Goal: Task Accomplishment & Management: Use online tool/utility

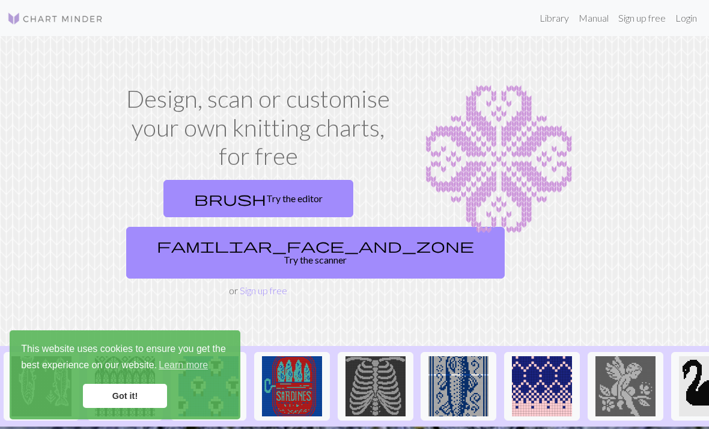
click at [683, 24] on link "Login" at bounding box center [686, 18] width 31 height 24
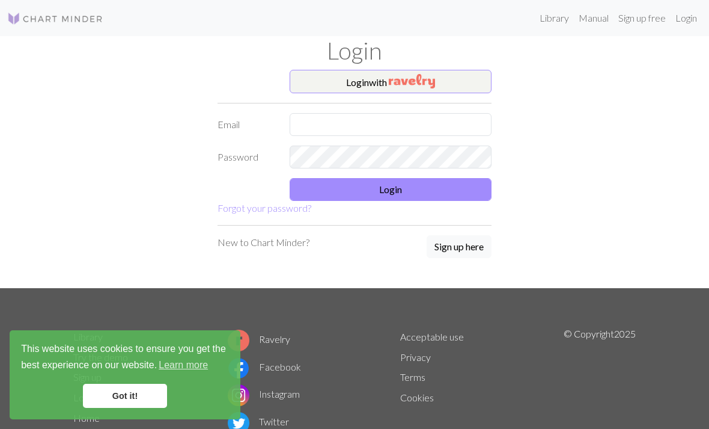
click at [411, 84] on img "button" at bounding box center [412, 81] width 46 height 14
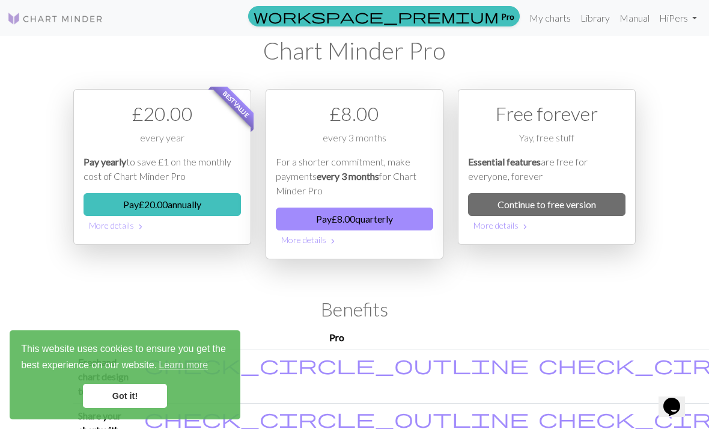
click at [585, 203] on link "Continue to free version" at bounding box center [546, 204] width 157 height 23
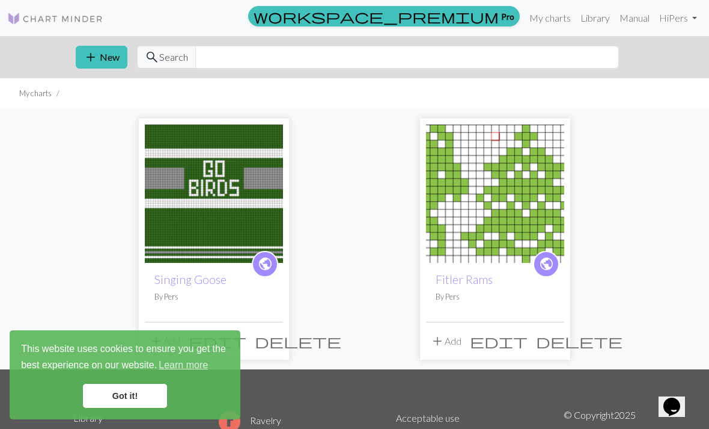
click at [136, 392] on link "Got it!" at bounding box center [125, 395] width 84 height 24
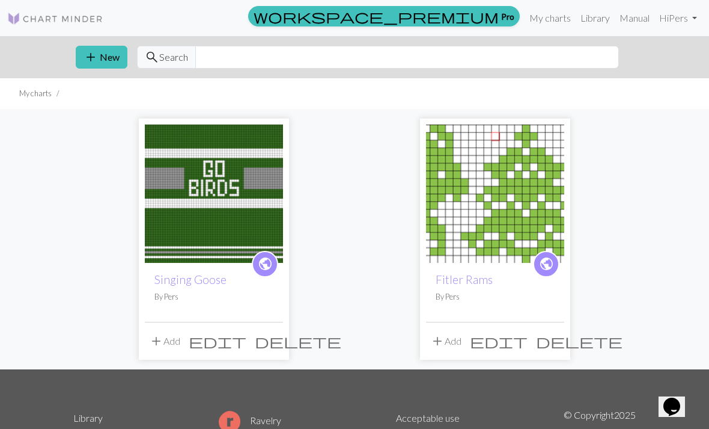
click at [96, 51] on span "add" at bounding box center [91, 57] width 14 height 17
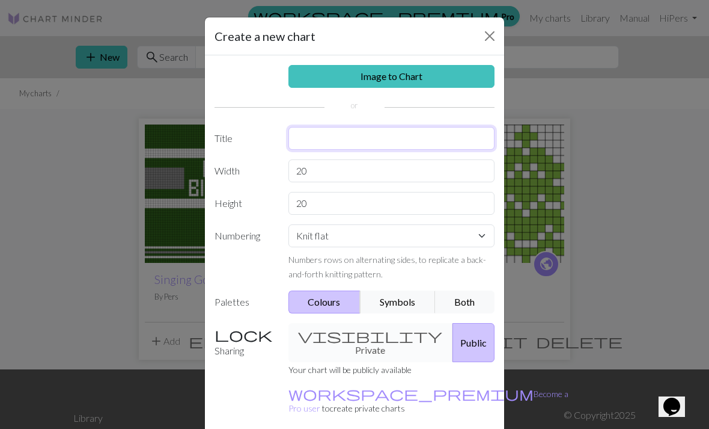
click at [347, 141] on input "text" at bounding box center [391, 138] width 207 height 23
type input "Fitler [DATE]"
click at [340, 168] on input "20" at bounding box center [391, 170] width 207 height 23
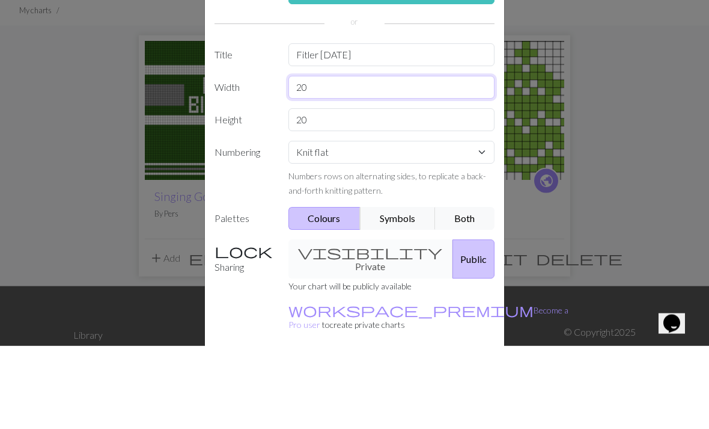
type input "2"
type input "74"
click at [356, 192] on input "20" at bounding box center [391, 203] width 207 height 23
type input "2"
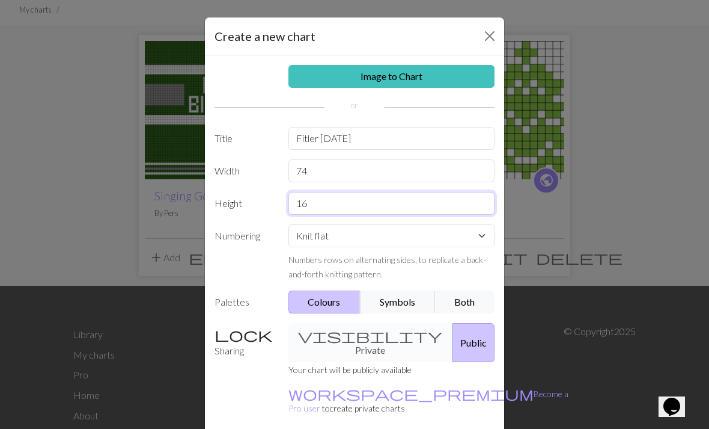
type input "16"
click at [453, 334] on button "Public" at bounding box center [474, 342] width 42 height 39
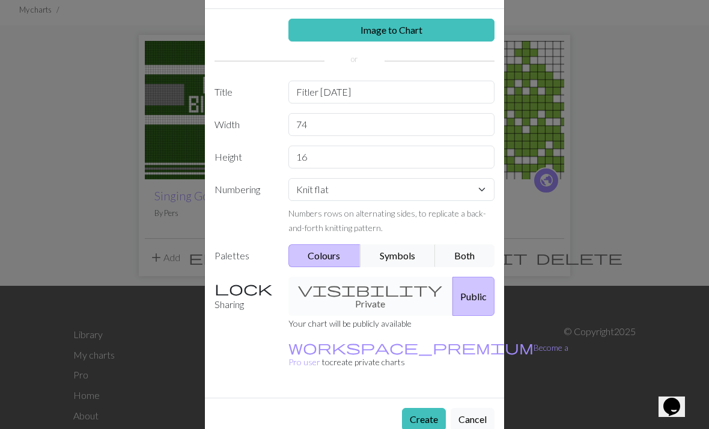
click at [422, 407] on button "Create" at bounding box center [424, 418] width 44 height 23
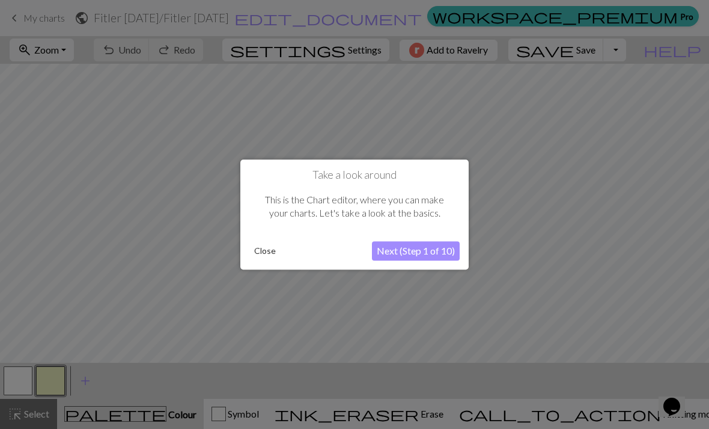
click at [421, 249] on button "Next (Step 1 of 10)" at bounding box center [416, 250] width 88 height 19
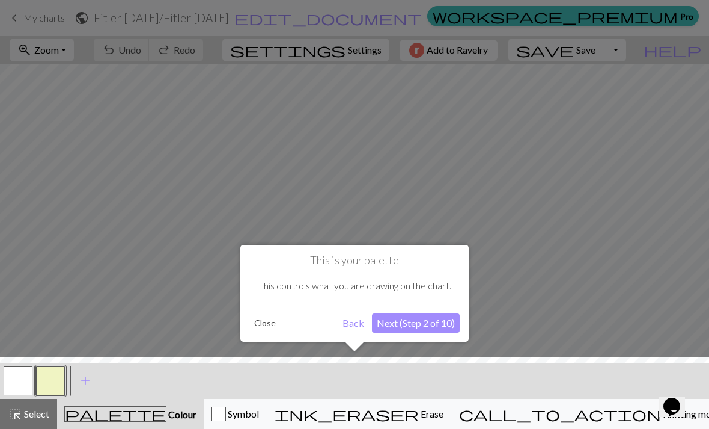
click at [429, 328] on button "Next (Step 2 of 10)" at bounding box center [416, 322] width 88 height 19
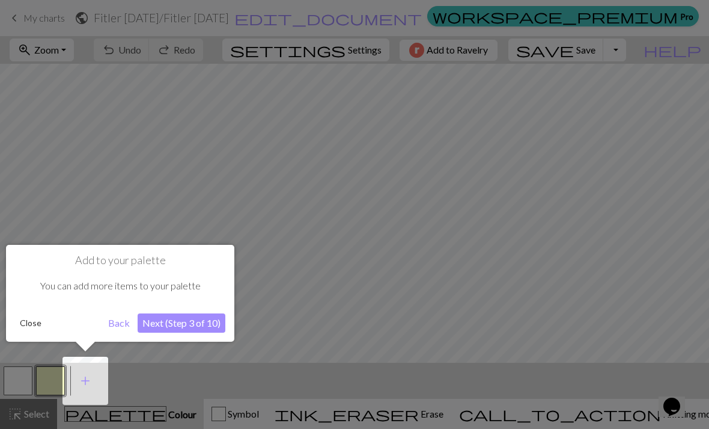
click at [201, 327] on button "Next (Step 3 of 10)" at bounding box center [182, 322] width 88 height 19
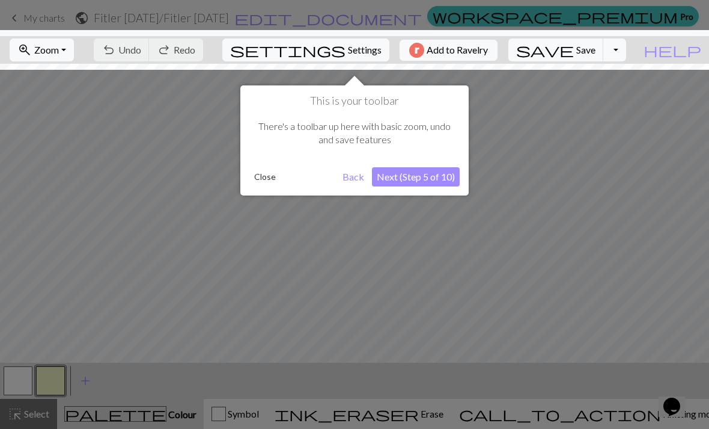
click at [419, 171] on button "Next (Step 5 of 10)" at bounding box center [416, 176] width 88 height 19
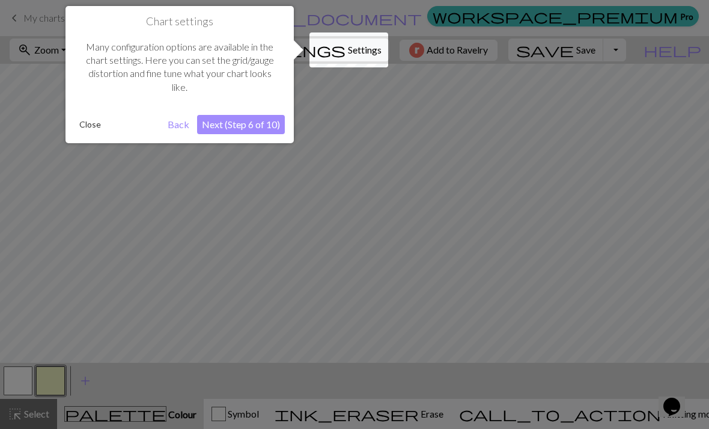
click at [243, 123] on button "Next (Step 6 of 10)" at bounding box center [241, 124] width 88 height 19
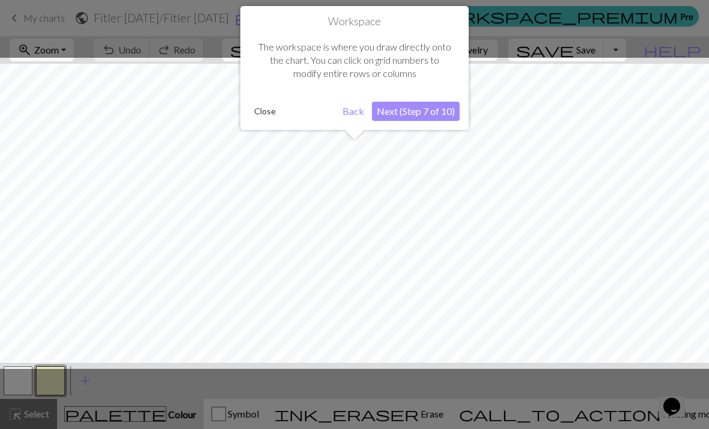
click at [424, 109] on button "Next (Step 7 of 10)" at bounding box center [416, 111] width 88 height 19
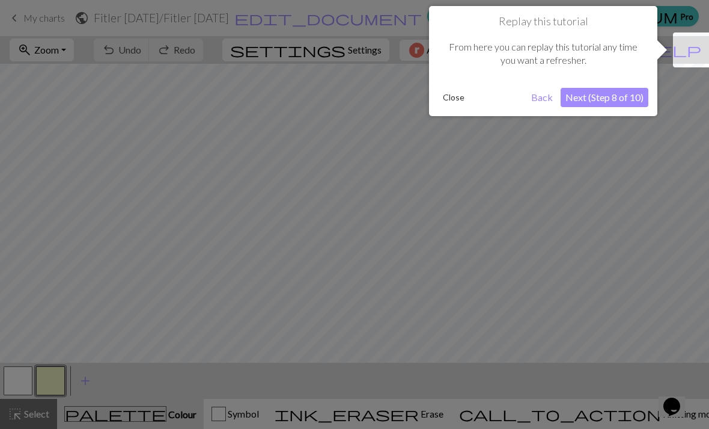
click at [615, 95] on button "Next (Step 8 of 10)" at bounding box center [605, 97] width 88 height 19
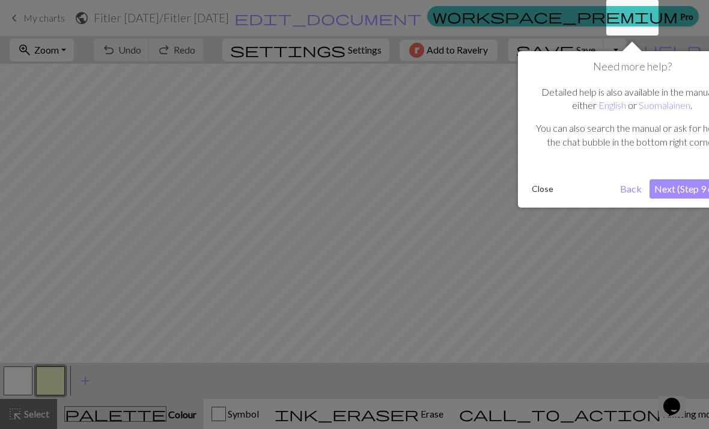
click at [680, 189] on button "Next (Step 9 of 10)" at bounding box center [694, 188] width 88 height 19
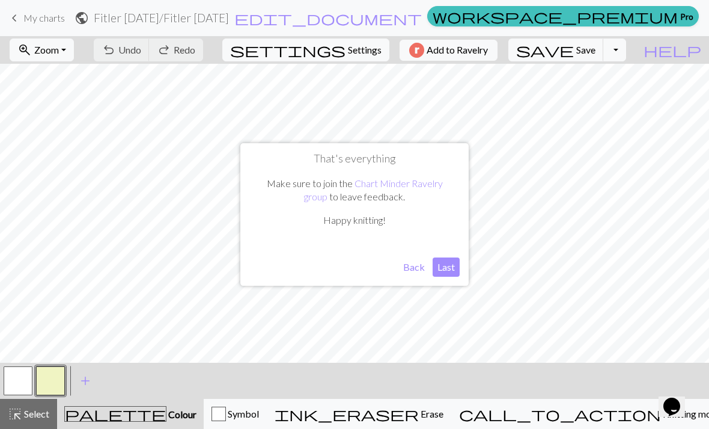
click at [445, 269] on button "Last" at bounding box center [446, 266] width 27 height 19
click at [166, 409] on span "Colour" at bounding box center [181, 413] width 30 height 11
click at [87, 379] on span "add" at bounding box center [85, 380] width 14 height 17
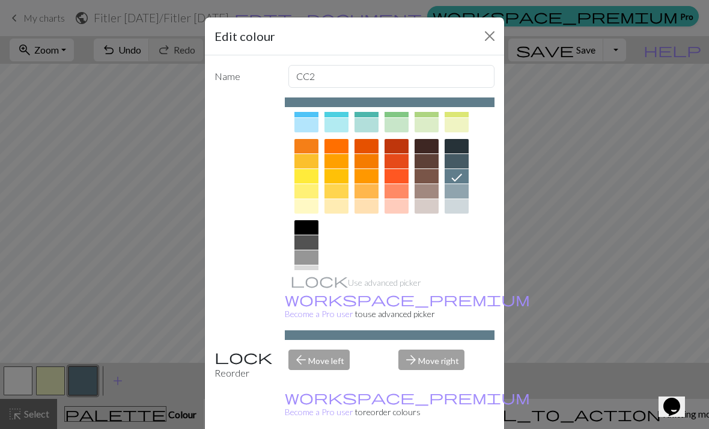
scroll to position [145, 0]
click at [310, 220] on div at bounding box center [306, 227] width 24 height 14
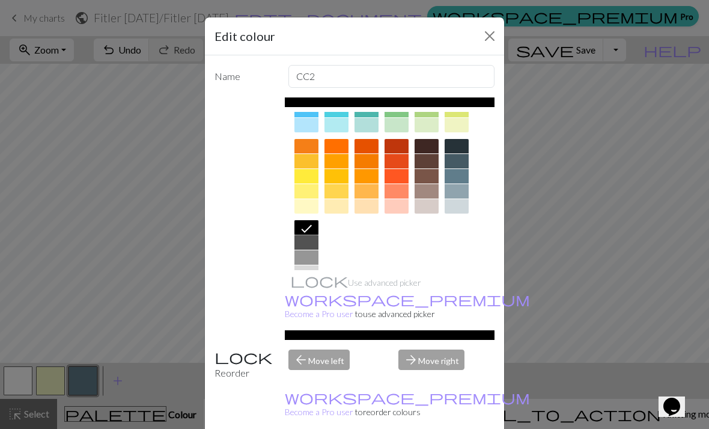
click at [491, 31] on button "Close" at bounding box center [489, 35] width 19 height 19
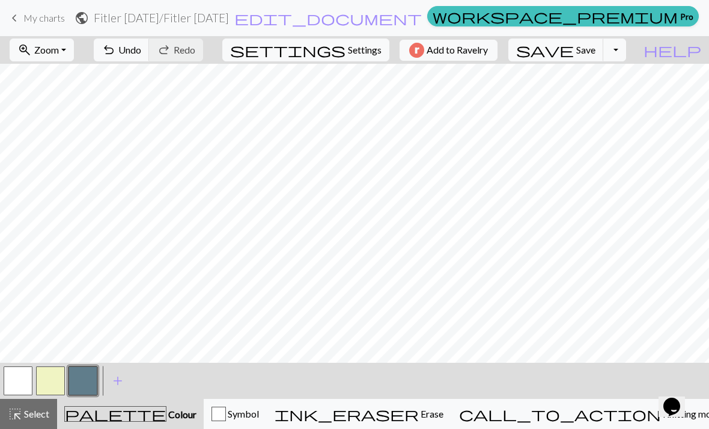
click at [90, 379] on button "button" at bounding box center [83, 380] width 29 height 29
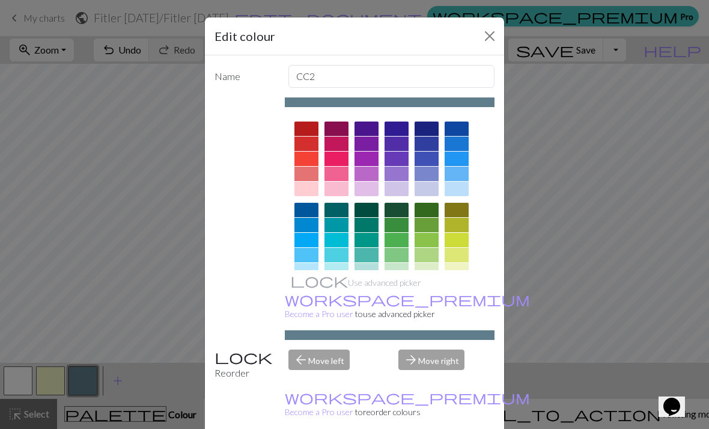
click at [452, 285] on div at bounding box center [457, 291] width 24 height 14
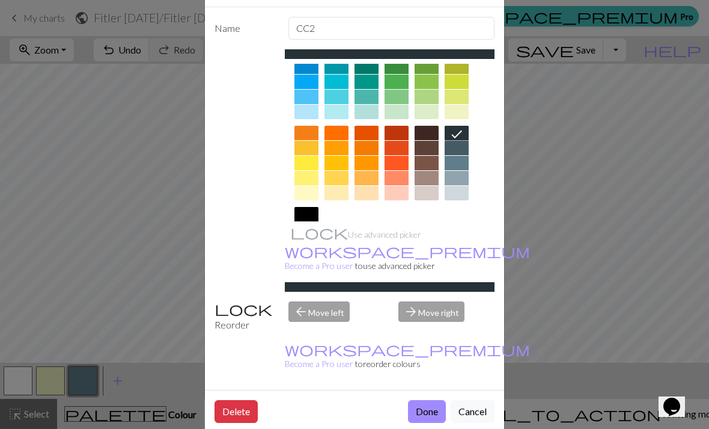
scroll to position [112, 0]
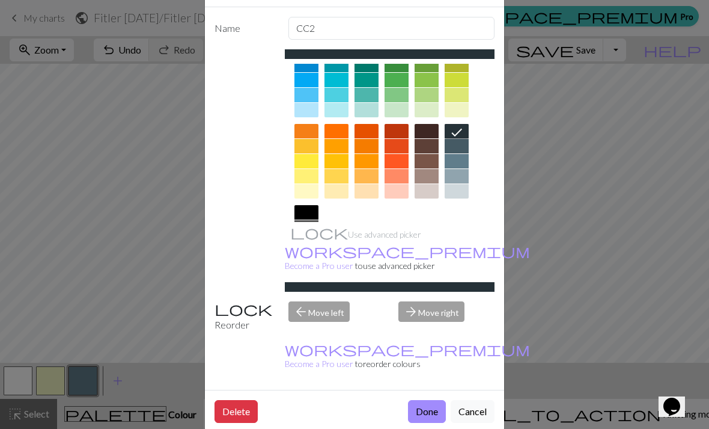
click at [305, 210] on div at bounding box center [306, 212] width 24 height 14
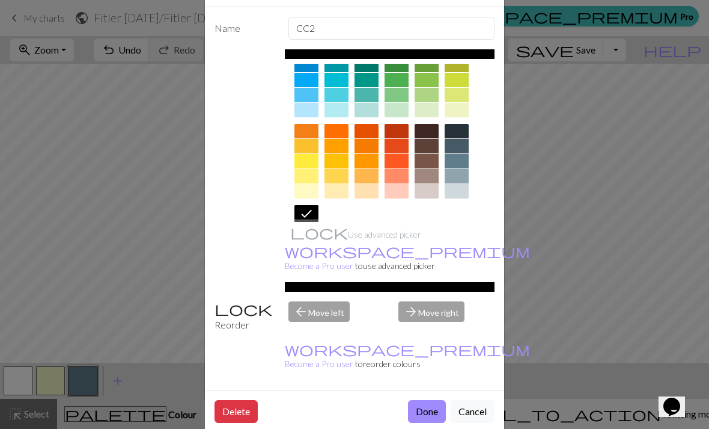
click at [426, 405] on button "Done" at bounding box center [427, 411] width 38 height 23
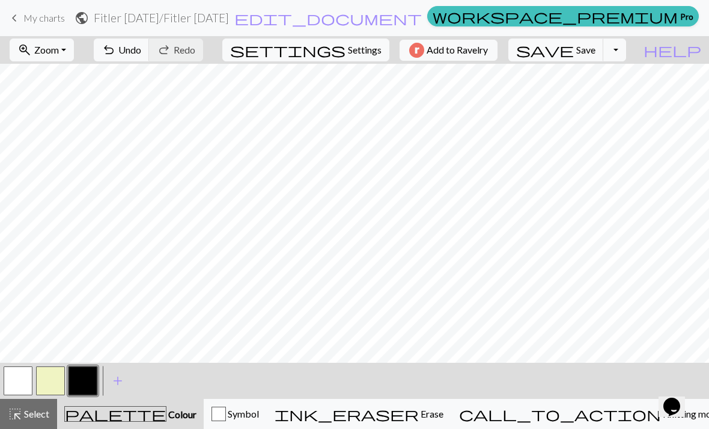
click at [94, 385] on button "button" at bounding box center [83, 380] width 29 height 29
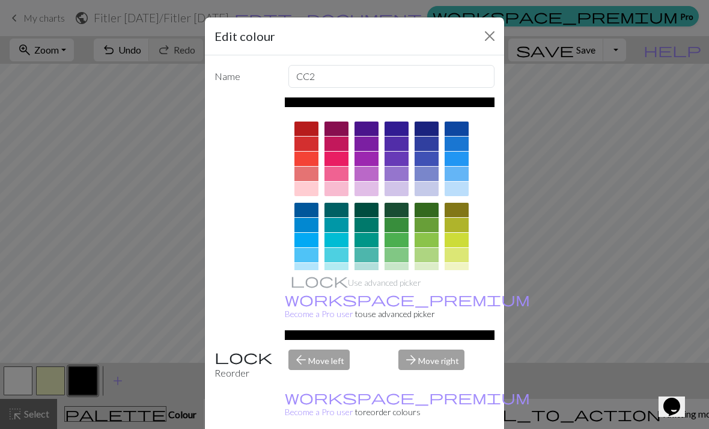
click at [492, 29] on button "Close" at bounding box center [489, 35] width 19 height 19
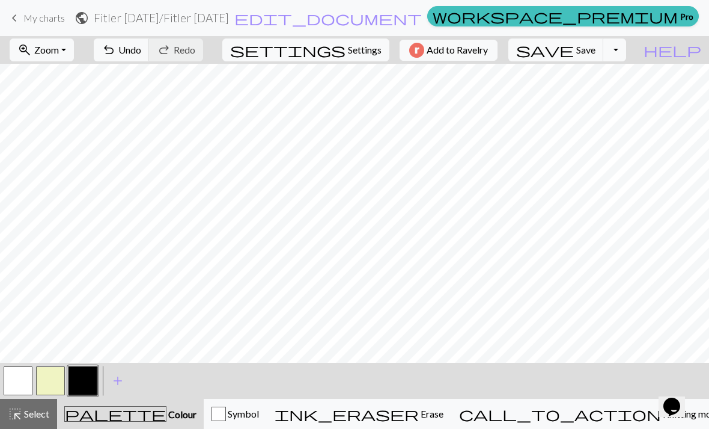
click at [141, 47] on span "Undo" at bounding box center [129, 49] width 23 height 11
click at [141, 52] on span "Undo" at bounding box center [129, 49] width 23 height 11
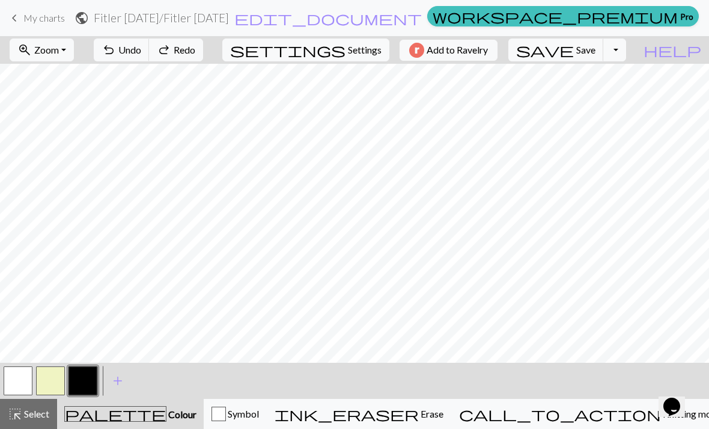
click at [116, 43] on span "undo" at bounding box center [109, 49] width 14 height 17
click at [141, 52] on span "Undo" at bounding box center [129, 49] width 23 height 11
click at [259, 419] on div "Symbol" at bounding box center [235, 413] width 47 height 14
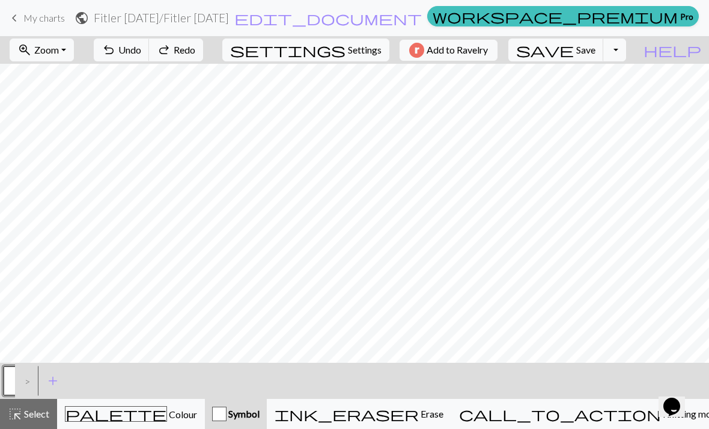
click at [260, 418] on div "Symbol" at bounding box center [235, 413] width 47 height 14
click at [158, 405] on button "palette Colour Colour" at bounding box center [131, 413] width 148 height 30
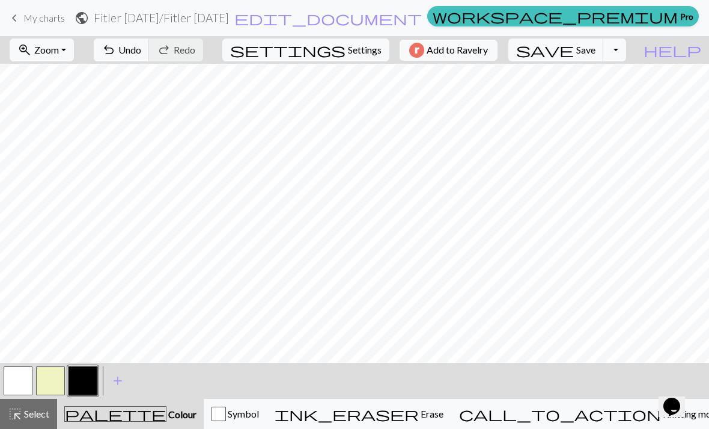
click at [91, 373] on button "button" at bounding box center [83, 380] width 29 height 29
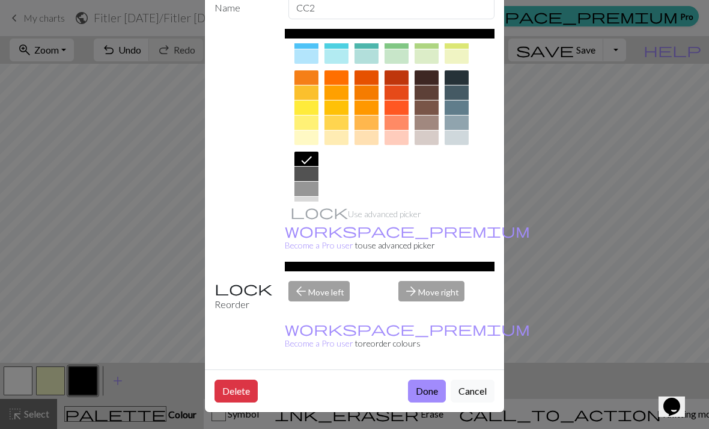
scroll to position [69, 0]
click at [422, 379] on button "Done" at bounding box center [427, 390] width 38 height 23
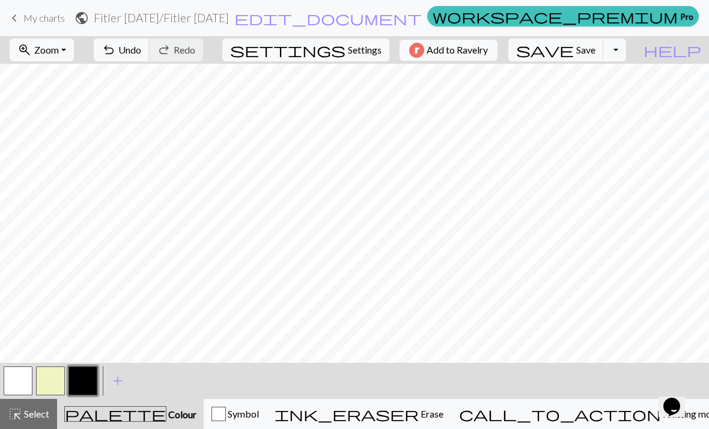
click at [116, 47] on span "undo" at bounding box center [109, 49] width 14 height 17
click at [141, 52] on span "Undo" at bounding box center [129, 49] width 23 height 11
click at [390, 417] on button "ink_eraser Erase Erase" at bounding box center [359, 413] width 185 height 30
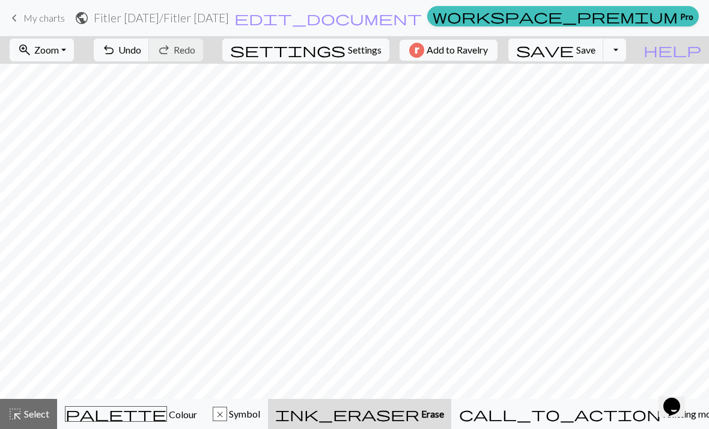
click at [167, 413] on span "Colour" at bounding box center [182, 413] width 30 height 11
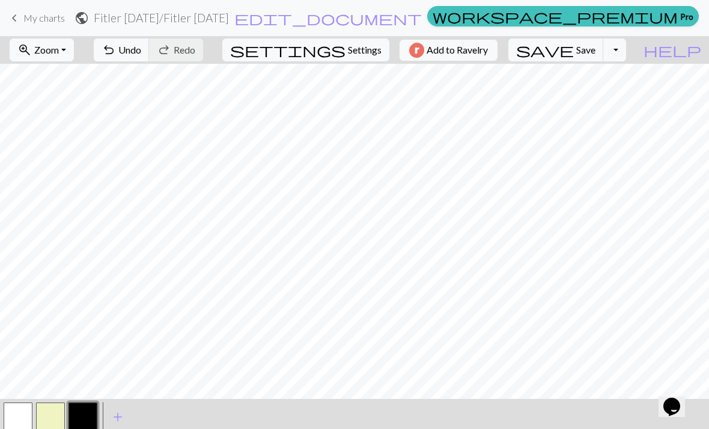
click at [80, 419] on button "button" at bounding box center [83, 416] width 29 height 29
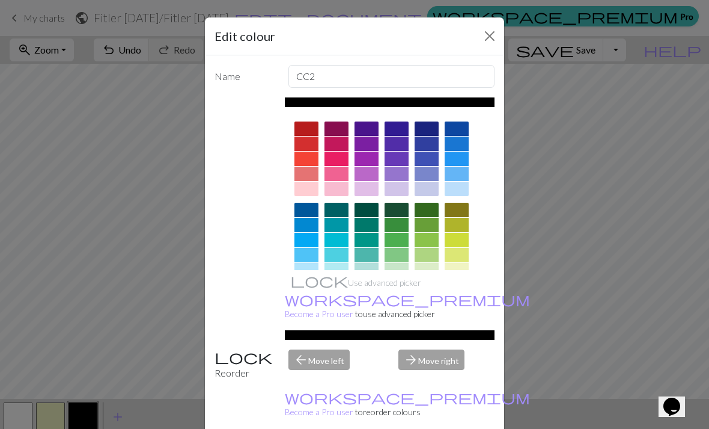
click at [486, 29] on button "Close" at bounding box center [489, 35] width 19 height 19
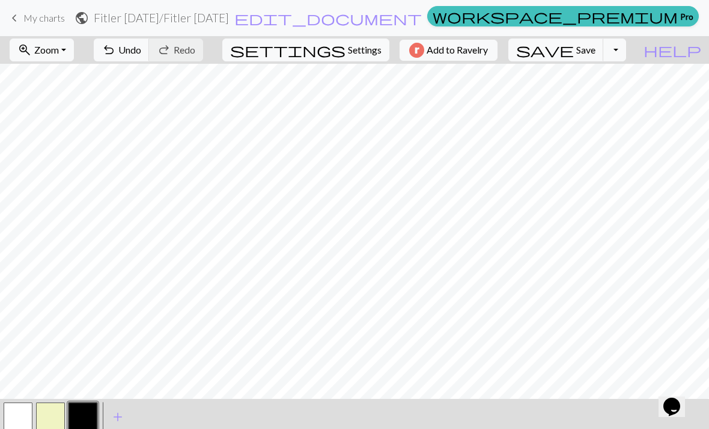
click at [29, 412] on button "button" at bounding box center [18, 416] width 29 height 29
click at [90, 415] on button "button" at bounding box center [83, 416] width 29 height 29
click at [31, 407] on button "button" at bounding box center [18, 416] width 29 height 29
click at [87, 419] on button "button" at bounding box center [83, 416] width 29 height 29
click at [28, 412] on button "button" at bounding box center [18, 416] width 29 height 29
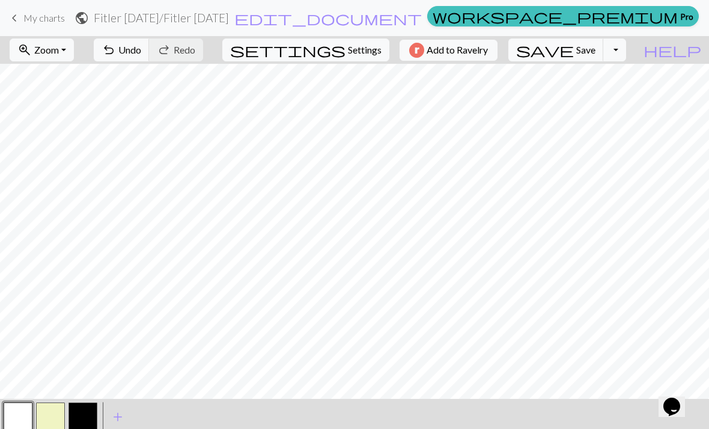
click at [91, 416] on button "button" at bounding box center [83, 416] width 29 height 29
click at [25, 411] on button "button" at bounding box center [18, 416] width 29 height 29
click at [86, 412] on button "button" at bounding box center [83, 416] width 29 height 29
click at [599, 58] on button "save Save Save" at bounding box center [556, 49] width 96 height 23
click at [596, 50] on span "Save" at bounding box center [585, 49] width 19 height 11
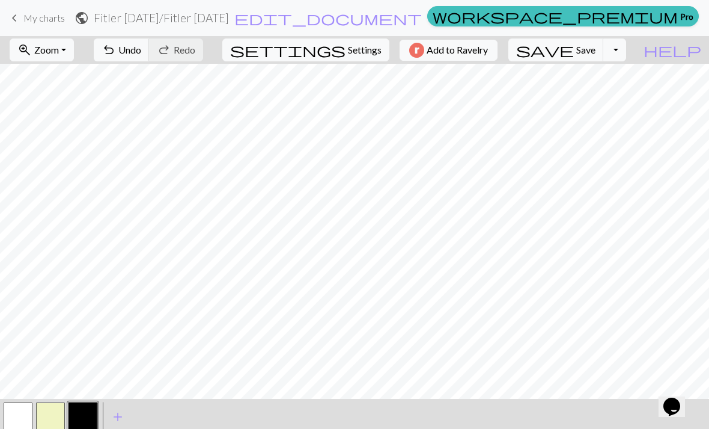
click at [61, 409] on button "button" at bounding box center [50, 416] width 29 height 29
click at [19, 415] on button "button" at bounding box center [18, 416] width 29 height 29
click at [19, 414] on button "button" at bounding box center [18, 416] width 29 height 29
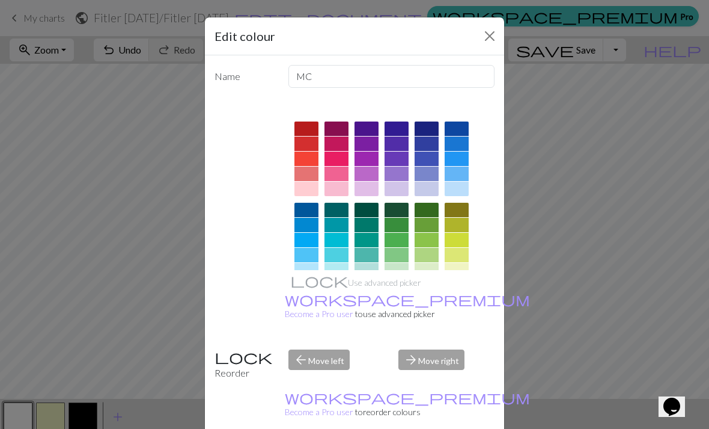
click at [488, 38] on button "Close" at bounding box center [489, 35] width 19 height 19
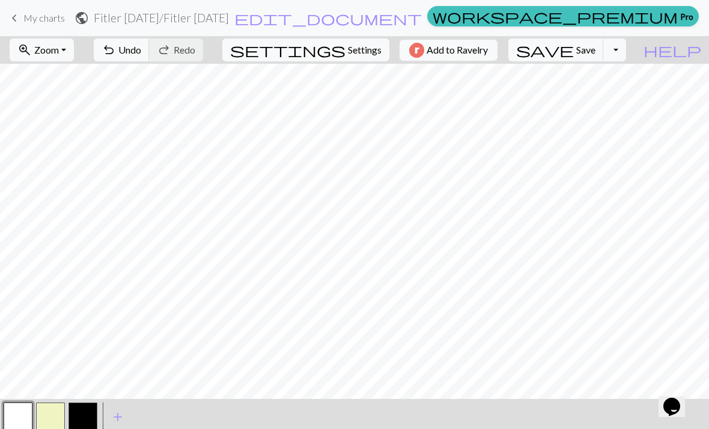
click at [82, 413] on button "button" at bounding box center [83, 416] width 29 height 29
click at [14, 419] on button "button" at bounding box center [18, 416] width 29 height 29
click at [86, 416] on button "button" at bounding box center [83, 416] width 29 height 29
click at [150, 61] on button "undo Undo Undo" at bounding box center [122, 49] width 56 height 23
click at [31, 416] on button "button" at bounding box center [18, 416] width 29 height 29
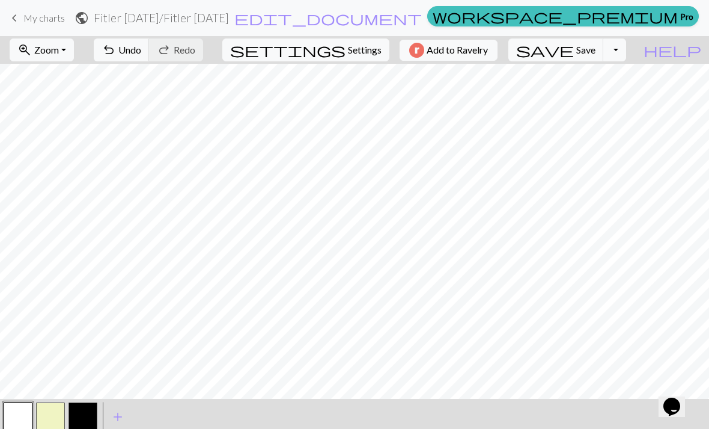
click at [84, 423] on button "button" at bounding box center [83, 416] width 29 height 29
click at [23, 413] on button "button" at bounding box center [18, 416] width 29 height 29
click at [90, 413] on button "button" at bounding box center [83, 416] width 29 height 29
click at [141, 52] on span "Undo" at bounding box center [129, 49] width 23 height 11
click at [20, 416] on button "button" at bounding box center [18, 416] width 29 height 29
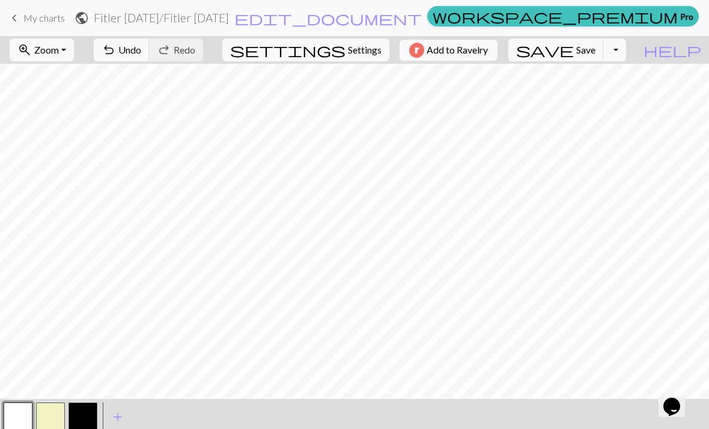
click at [91, 416] on button "button" at bounding box center [83, 416] width 29 height 29
click at [11, 427] on button "button" at bounding box center [18, 416] width 29 height 29
click at [358, 50] on span "Settings" at bounding box center [365, 50] width 34 height 14
select select "aran"
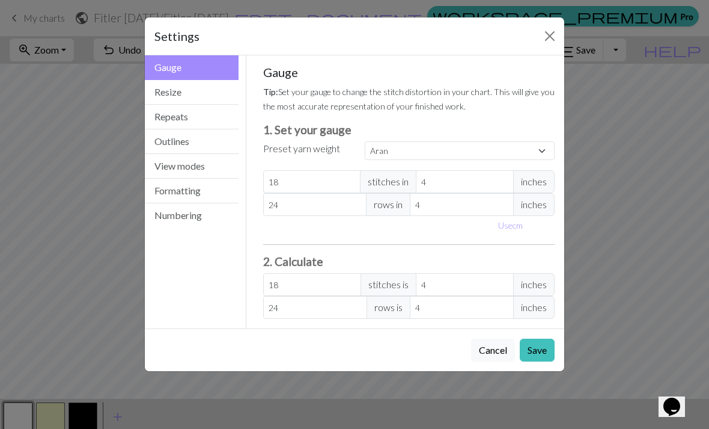
click at [205, 89] on button "Resize" at bounding box center [192, 92] width 94 height 25
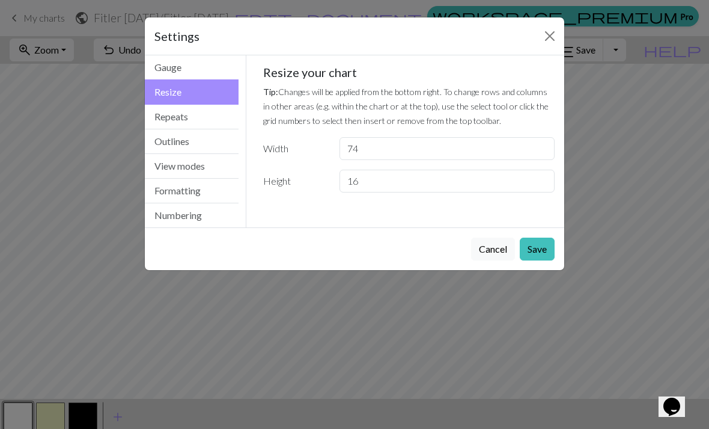
click at [556, 37] on button "Close" at bounding box center [549, 35] width 19 height 19
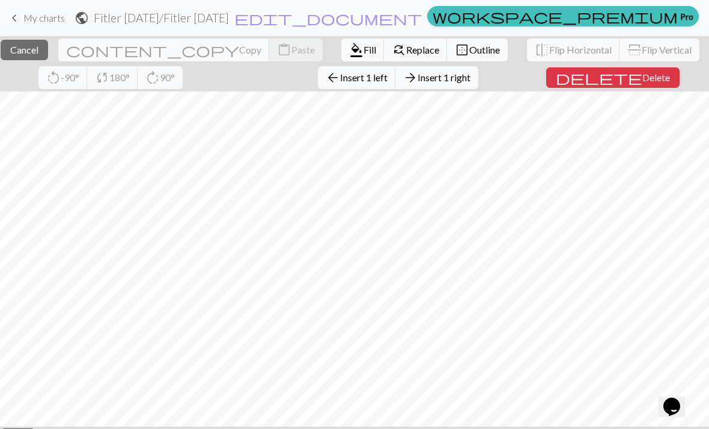
click at [37, 52] on span "Cancel" at bounding box center [24, 49] width 28 height 11
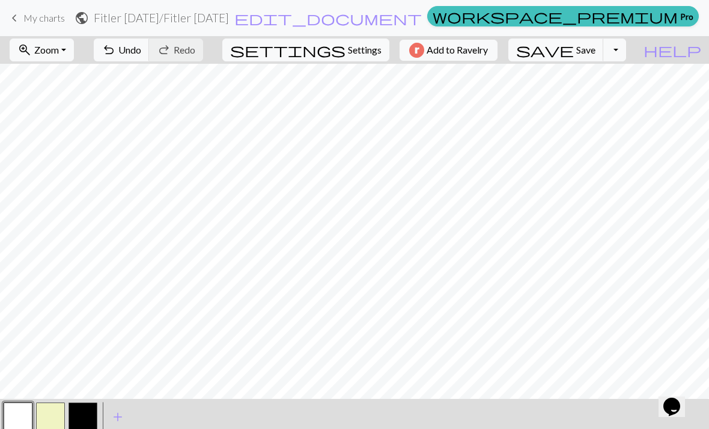
click at [596, 47] on span "Save" at bounding box center [585, 49] width 19 height 11
click at [600, 46] on div "Chart saved" at bounding box center [354, 23] width 709 height 47
click at [84, 419] on button "button" at bounding box center [83, 416] width 29 height 29
click at [89, 416] on button "button" at bounding box center [83, 416] width 29 height 29
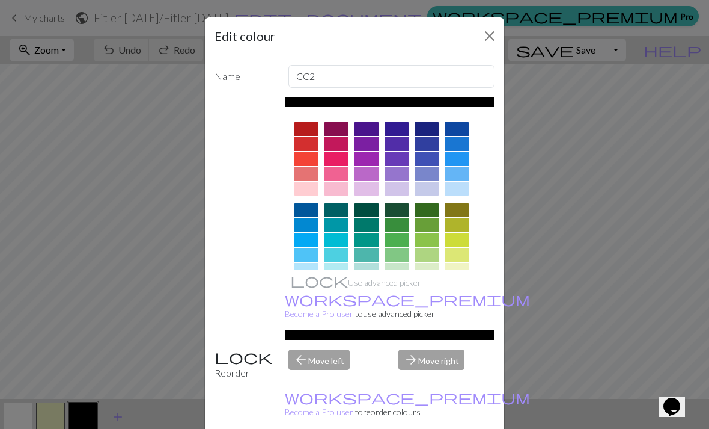
click at [480, 31] on button "Close" at bounding box center [489, 35] width 19 height 19
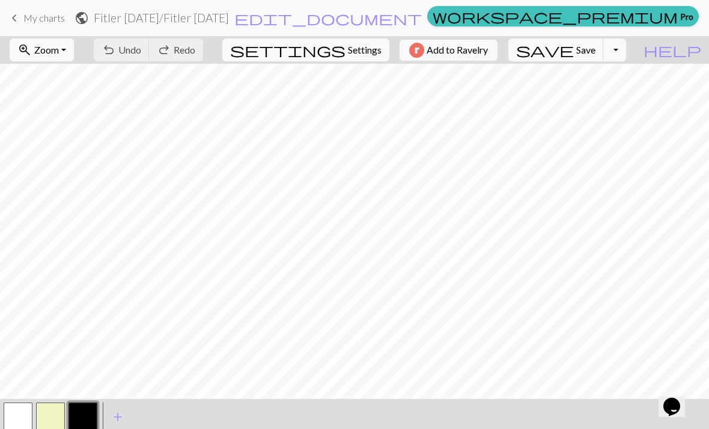
click at [87, 416] on button "button" at bounding box center [83, 416] width 29 height 29
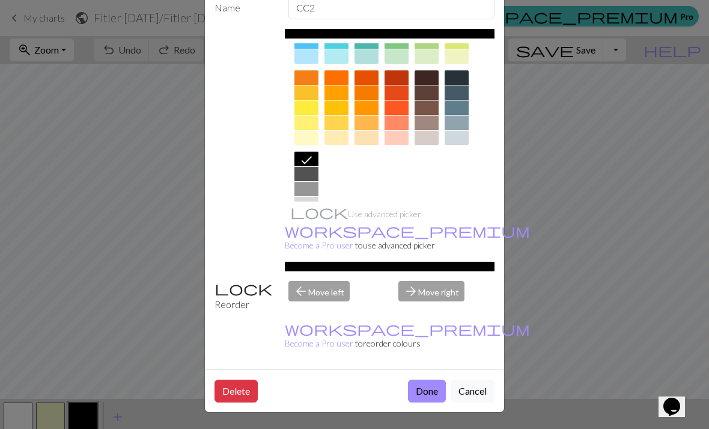
click at [428, 386] on button "Done" at bounding box center [427, 390] width 38 height 23
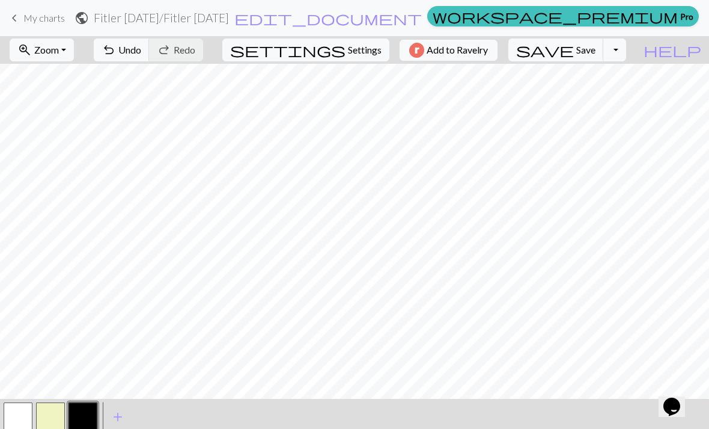
click at [83, 419] on button "button" at bounding box center [83, 416] width 29 height 29
click at [89, 416] on button "button" at bounding box center [83, 416] width 29 height 29
click at [50, 419] on button "button" at bounding box center [50, 416] width 29 height 29
click at [80, 412] on button "button" at bounding box center [83, 416] width 29 height 29
click at [184, 416] on div "< > add Add a colour" at bounding box center [354, 416] width 709 height 36
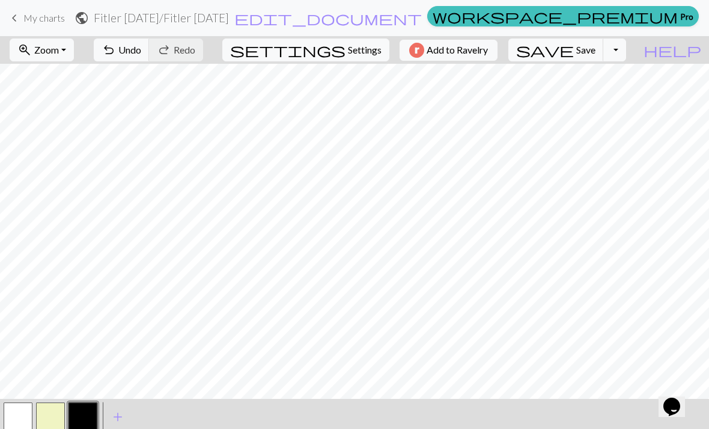
click at [183, 416] on div "< > add Add a colour" at bounding box center [354, 416] width 709 height 36
click at [195, 407] on div "< > add Add a colour" at bounding box center [354, 416] width 709 height 36
click at [46, 421] on button "button" at bounding box center [50, 416] width 29 height 29
click at [29, 407] on button "button" at bounding box center [18, 416] width 29 height 29
click at [88, 414] on button "button" at bounding box center [83, 416] width 29 height 29
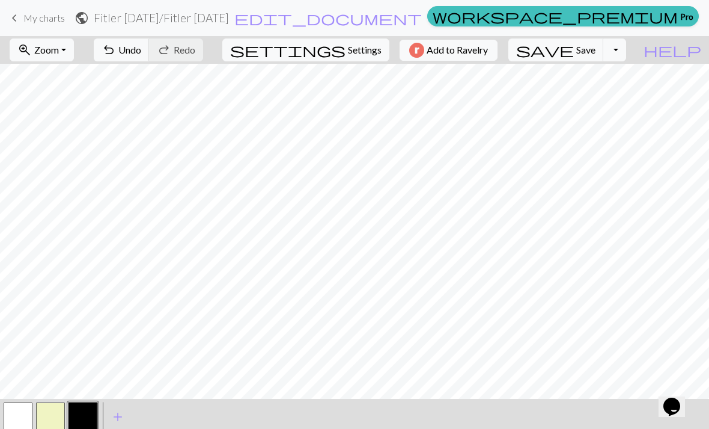
click at [87, 413] on button "button" at bounding box center [83, 416] width 29 height 29
click at [91, 417] on button "button" at bounding box center [83, 416] width 29 height 29
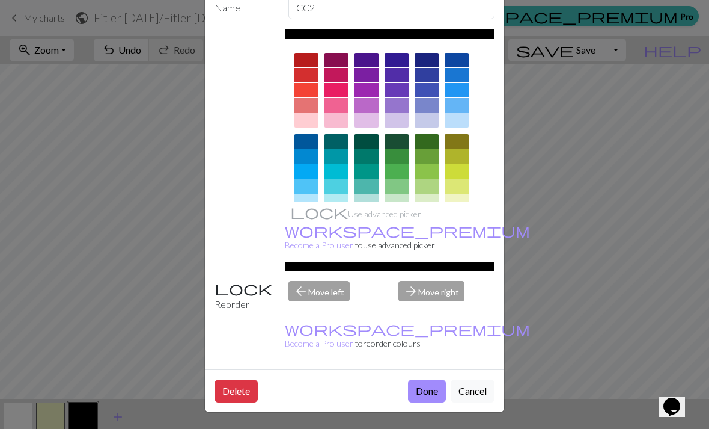
click at [426, 389] on button "Done" at bounding box center [427, 390] width 38 height 23
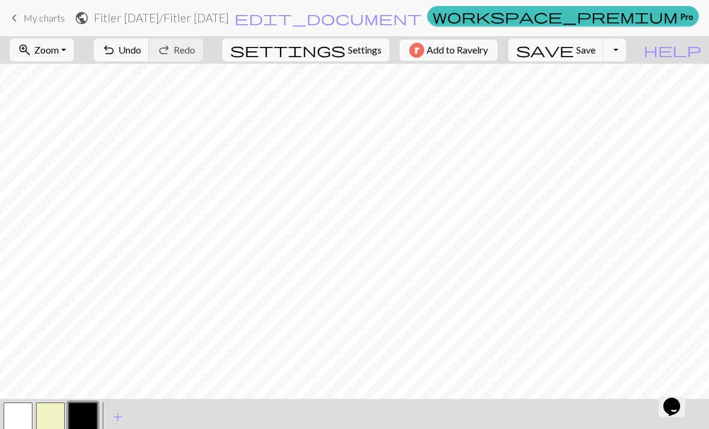
click at [172, 415] on div "< > add Add a colour" at bounding box center [354, 416] width 709 height 36
click at [127, 412] on button "add Add a colour" at bounding box center [118, 416] width 30 height 30
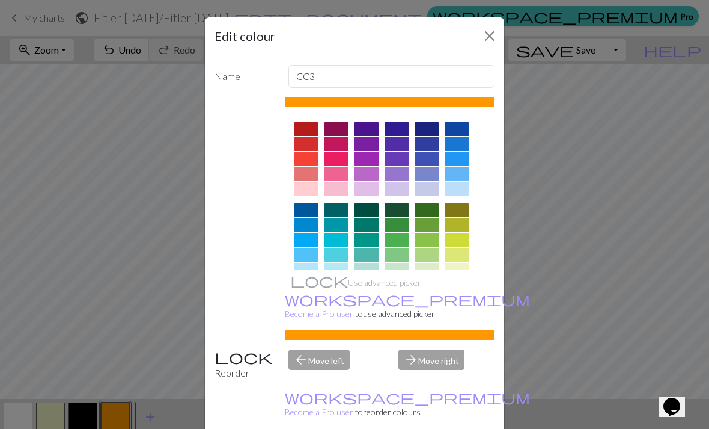
click at [487, 31] on button "Close" at bounding box center [489, 35] width 19 height 19
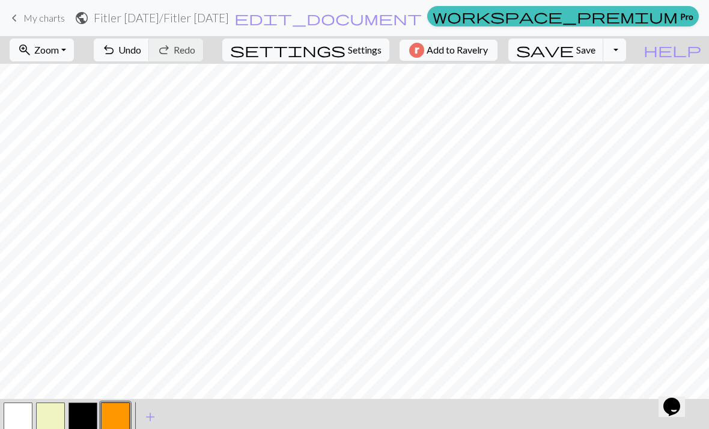
click at [571, 408] on div "< > add Add a colour" at bounding box center [354, 416] width 709 height 36
click at [85, 418] on button "button" at bounding box center [83, 416] width 29 height 29
click at [82, 409] on button "button" at bounding box center [83, 416] width 29 height 29
click at [90, 407] on button "button" at bounding box center [83, 416] width 29 height 29
click at [90, 407] on div "Edit colour Name CC2 Use advanced picker workspace_premium Become a Pro user to…" at bounding box center [354, 214] width 709 height 429
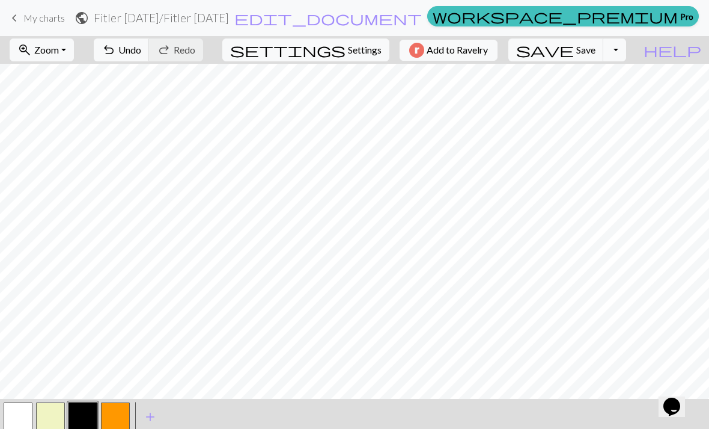
click at [626, 50] on button "Toggle Dropdown" at bounding box center [614, 49] width 23 height 23
click at [673, 397] on icon "Chat widget" at bounding box center [671, 406] width 17 height 18
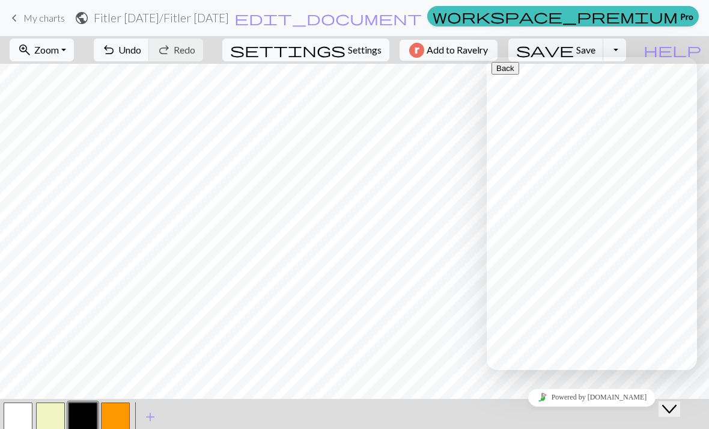
click at [677, 401] on icon "Close Chat This icon closes the chat window." at bounding box center [669, 408] width 14 height 14
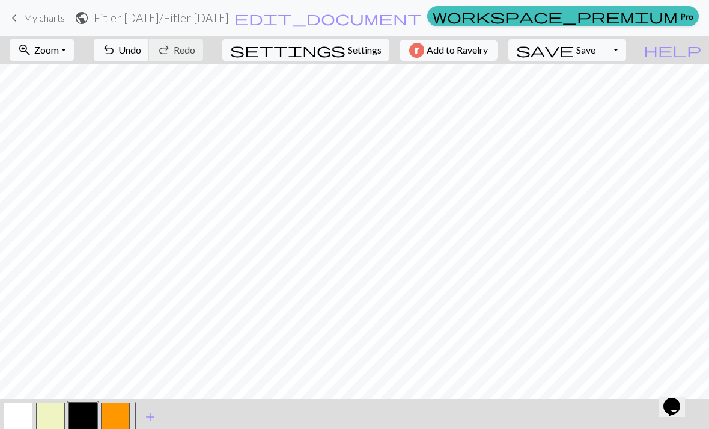
click at [85, 416] on button "button" at bounding box center [83, 416] width 29 height 29
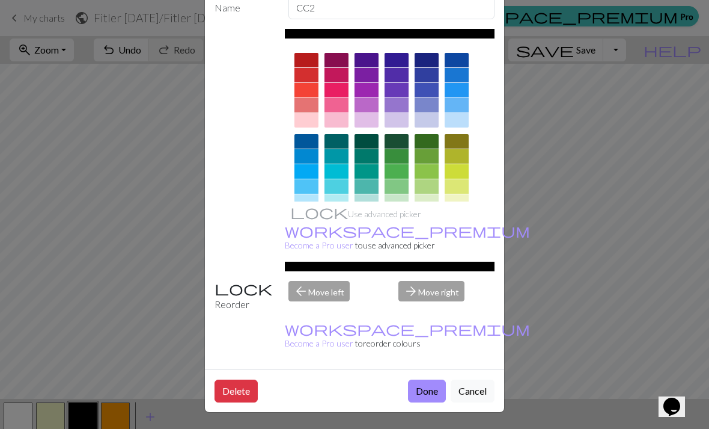
click at [419, 390] on button "Done" at bounding box center [427, 390] width 38 height 23
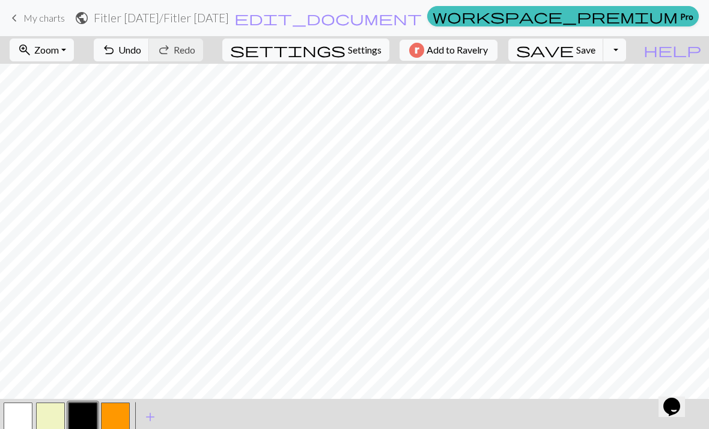
click at [93, 409] on button "button" at bounding box center [83, 416] width 29 height 29
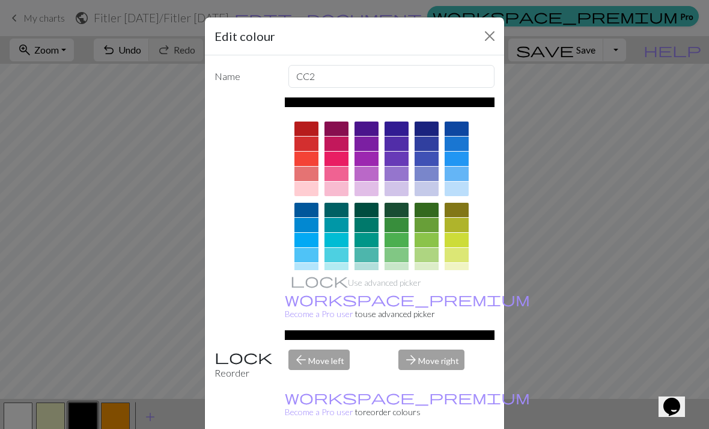
click at [487, 34] on button "Close" at bounding box center [489, 35] width 19 height 19
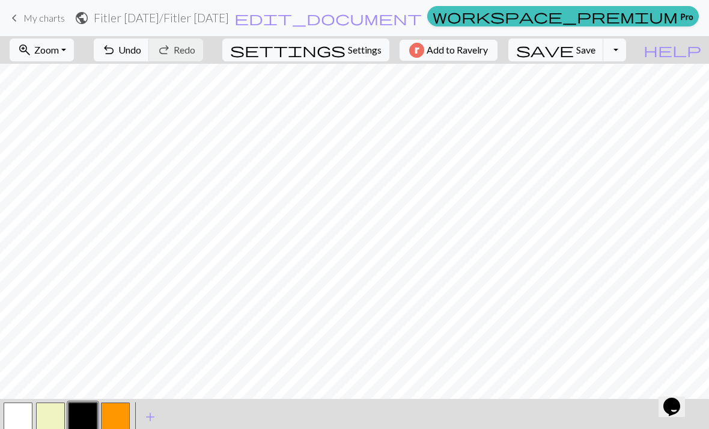
click at [59, 46] on span "Zoom" at bounding box center [46, 49] width 25 height 11
click at [93, 101] on button "Fit width" at bounding box center [57, 95] width 95 height 19
click at [367, 20] on span "edit_document" at bounding box center [328, 18] width 188 height 17
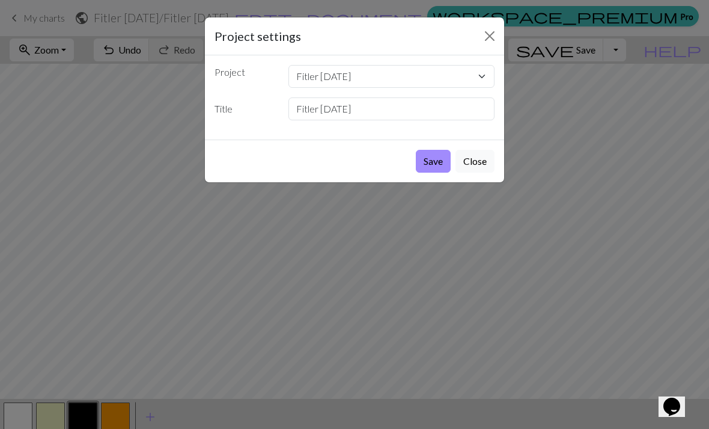
click at [433, 157] on button "Save" at bounding box center [433, 161] width 35 height 23
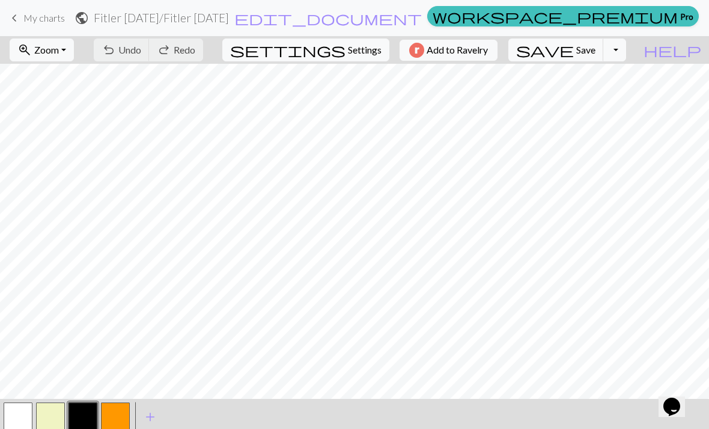
click at [689, 50] on span "help" at bounding box center [673, 49] width 58 height 17
click at [692, 53] on span "help" at bounding box center [673, 49] width 58 height 17
click at [74, 49] on button "zoom_in Zoom Zoom" at bounding box center [42, 49] width 64 height 23
click at [89, 144] on button "50%" at bounding box center [57, 144] width 95 height 19
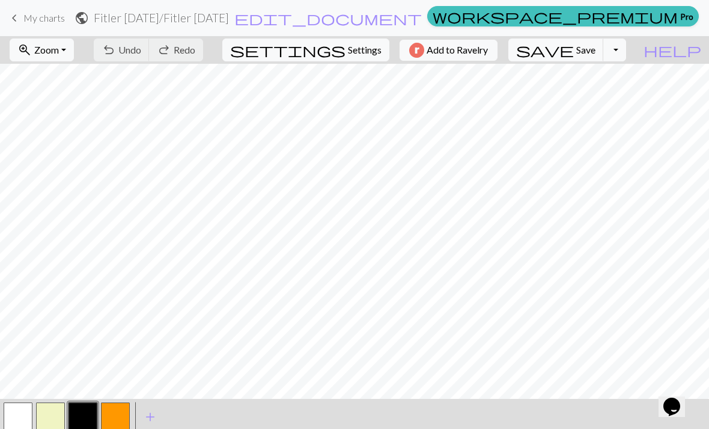
click at [74, 51] on button "zoom_in Zoom Zoom" at bounding box center [42, 49] width 64 height 23
click at [96, 157] on button "100%" at bounding box center [57, 163] width 95 height 19
click at [674, 398] on icon "Chat widget" at bounding box center [671, 406] width 17 height 18
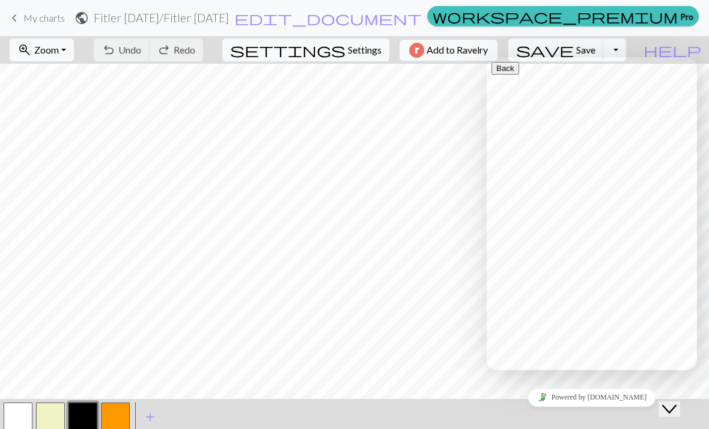
scroll to position [142, 0]
type input "Why can’t I edit my chart"
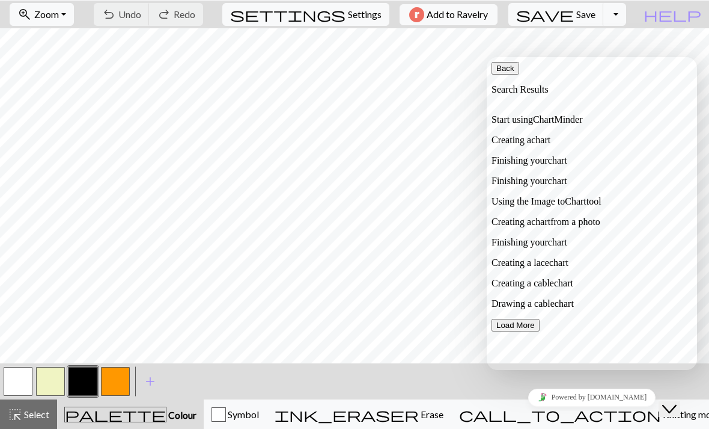
scroll to position [36, 0]
click at [551, 145] on span "chart" at bounding box center [540, 140] width 19 height 10
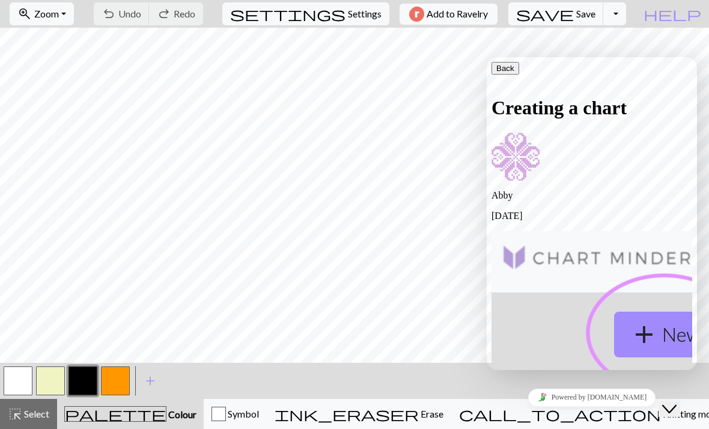
scroll to position [743, 0]
click at [496, 70] on icon "button" at bounding box center [496, 68] width 0 height 9
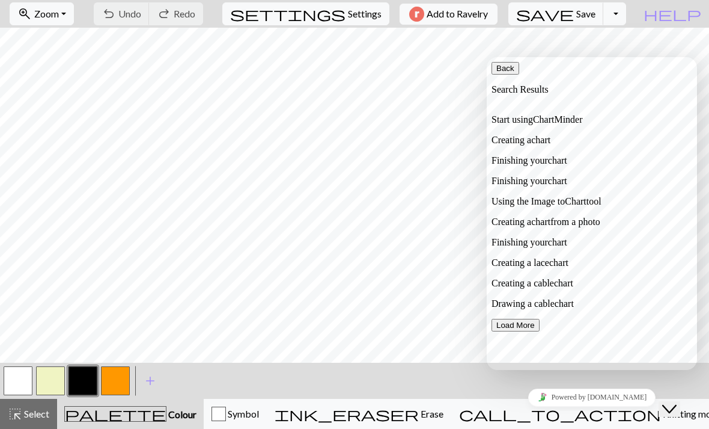
click at [496, 70] on icon "button" at bounding box center [496, 68] width 0 height 9
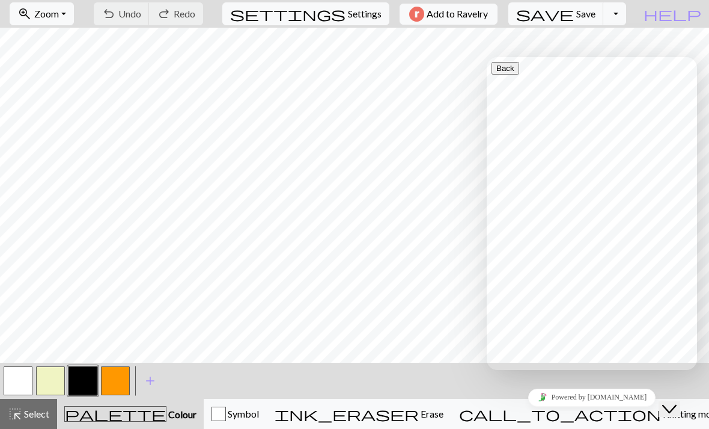
click at [679, 401] on button "Close Chat This icon closes the chat window." at bounding box center [670, 409] width 22 height 16
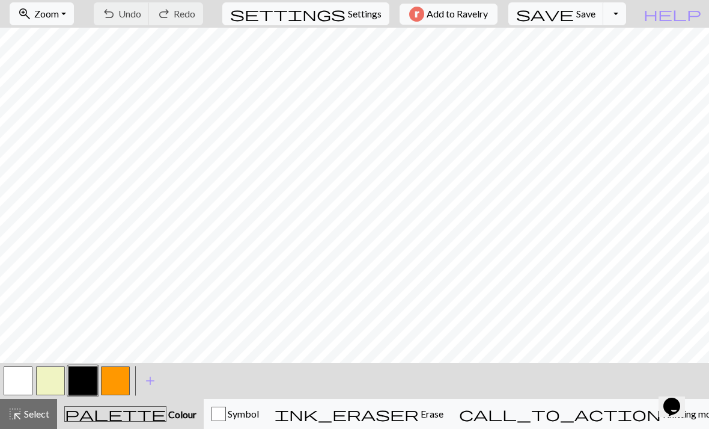
click at [661, 412] on span "Knitting mode" at bounding box center [691, 412] width 61 height 11
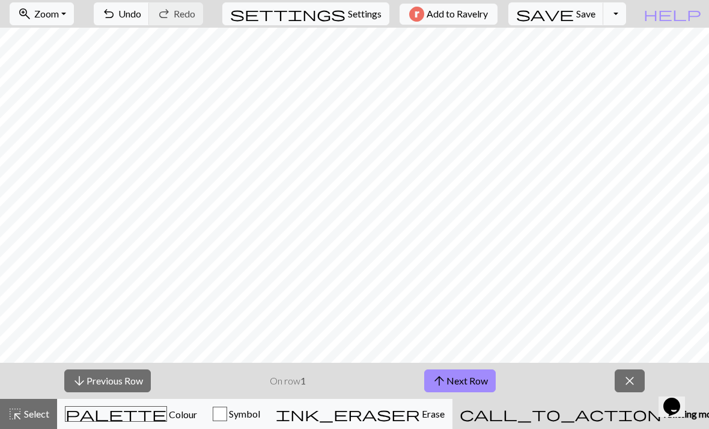
click at [662, 407] on span "Knitting mode" at bounding box center [692, 412] width 61 height 11
click at [637, 374] on span "close" at bounding box center [630, 380] width 14 height 17
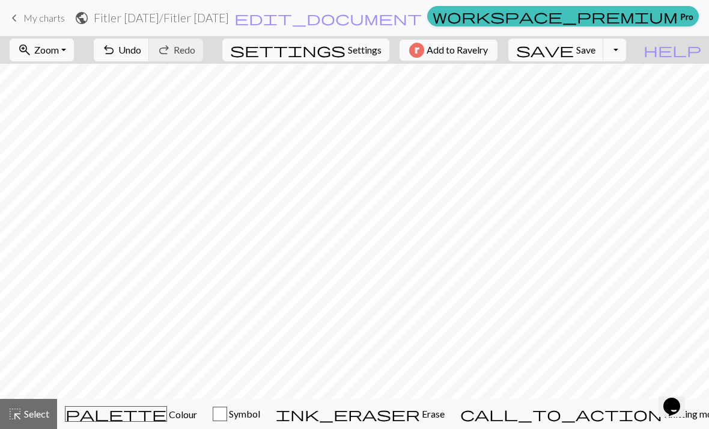
scroll to position [0, 0]
click at [167, 417] on span "Colour" at bounding box center [182, 413] width 30 height 11
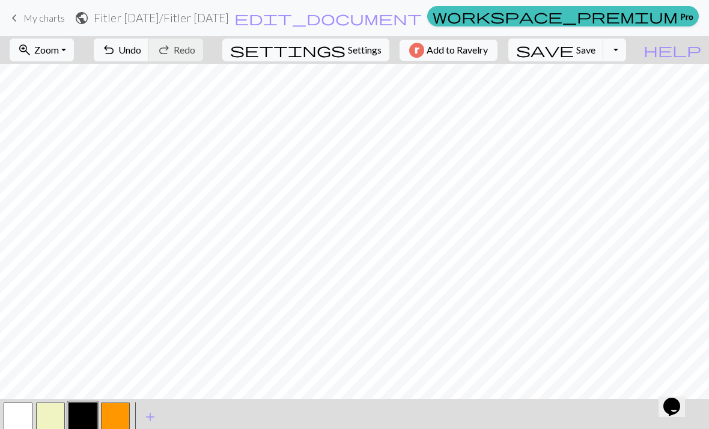
click at [90, 407] on button "button" at bounding box center [83, 416] width 29 height 29
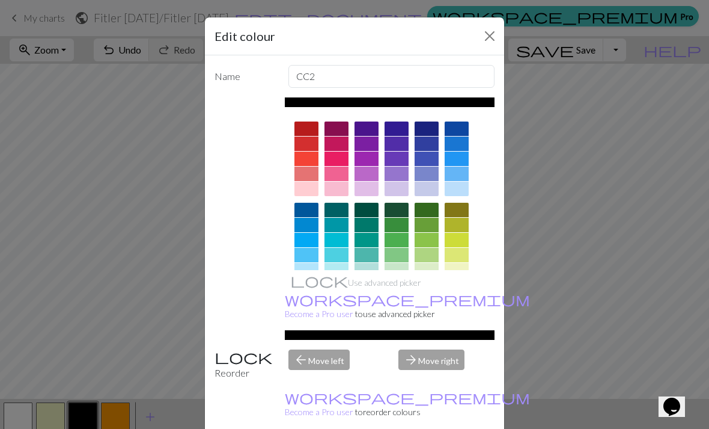
click at [484, 42] on button "Close" at bounding box center [489, 35] width 19 height 19
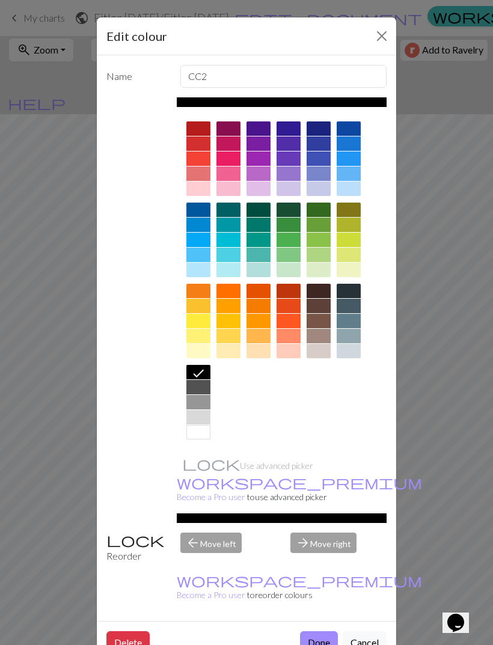
click at [322, 428] on button "Done" at bounding box center [319, 642] width 38 height 23
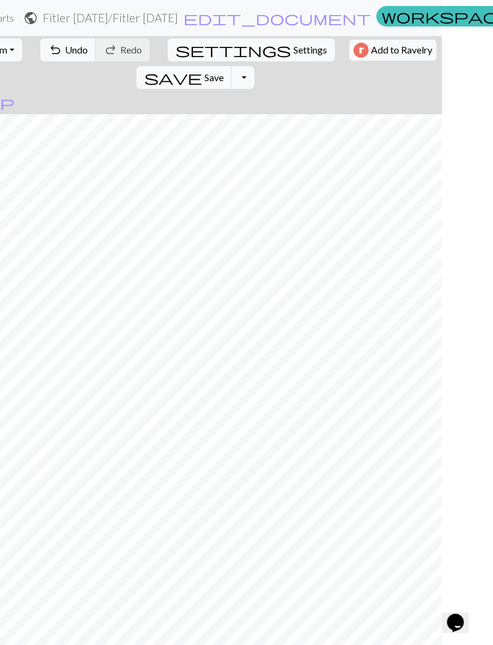
scroll to position [0, 52]
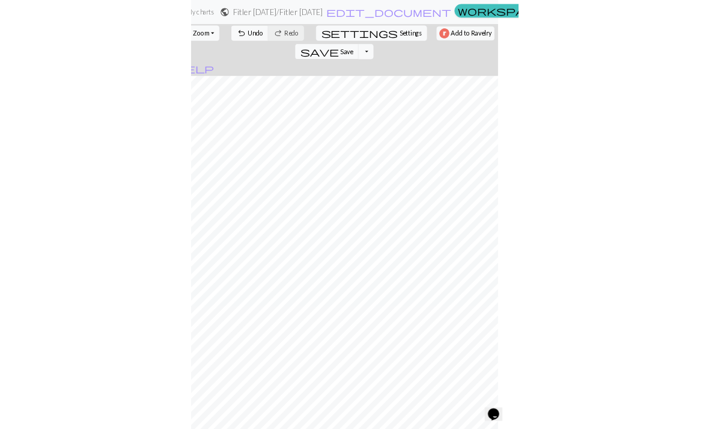
scroll to position [0, 20]
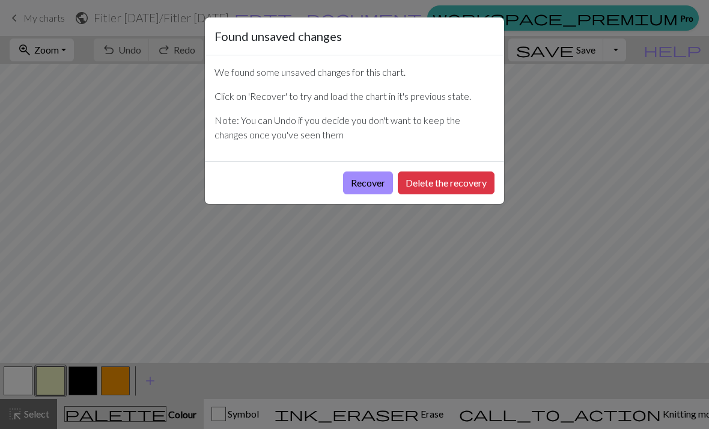
click at [373, 184] on button "Recover" at bounding box center [368, 182] width 50 height 23
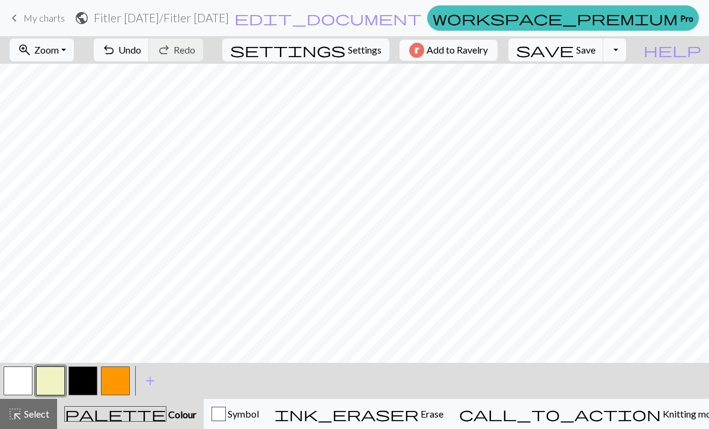
click at [150, 55] on button "undo Undo Undo" at bounding box center [122, 49] width 56 height 23
click at [85, 382] on button "button" at bounding box center [83, 380] width 29 height 29
click at [141, 51] on span "Undo" at bounding box center [129, 49] width 23 height 11
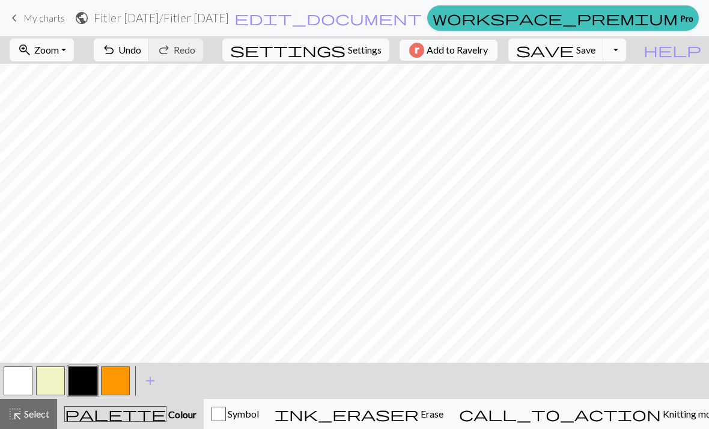
click at [150, 58] on button "undo Undo Undo" at bounding box center [122, 49] width 56 height 23
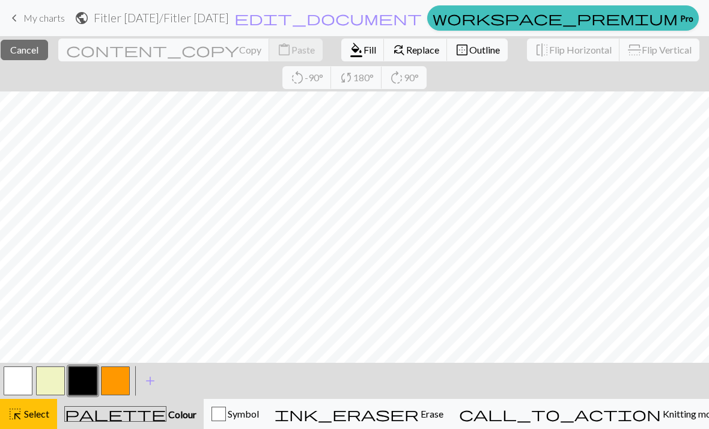
click at [111, 386] on button "button" at bounding box center [115, 380] width 29 height 29
click at [40, 419] on span "Select" at bounding box center [35, 412] width 27 height 11
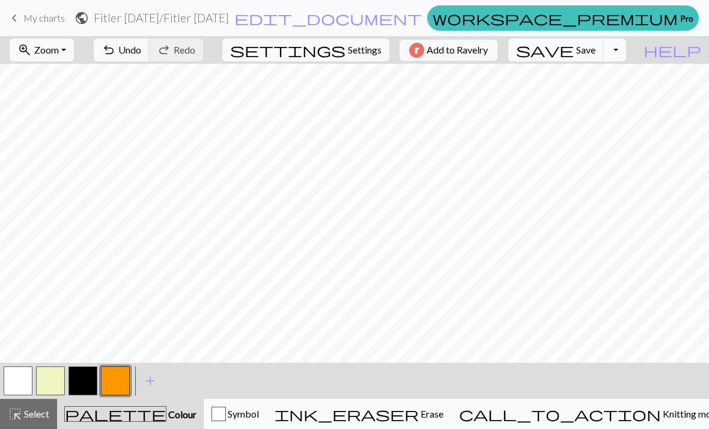
click at [84, 378] on button "button" at bounding box center [83, 380] width 29 height 29
click at [141, 53] on span "Undo" at bounding box center [129, 49] width 23 height 11
click at [150, 58] on button "undo Undo Undo" at bounding box center [122, 49] width 56 height 23
click at [141, 50] on span "Undo" at bounding box center [129, 49] width 23 height 11
click at [116, 55] on span "undo" at bounding box center [109, 49] width 14 height 17
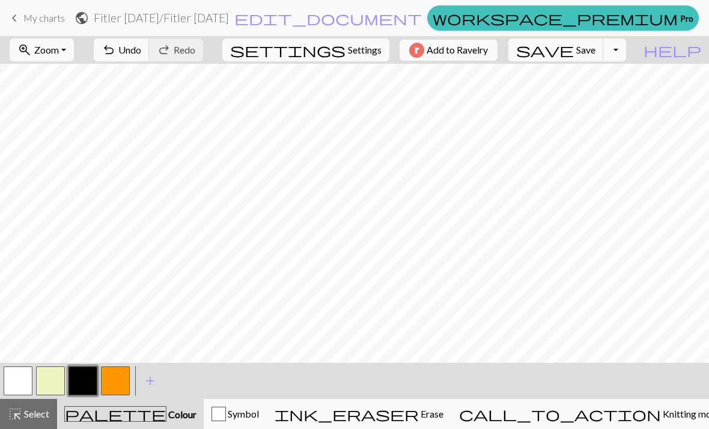
click at [26, 376] on button "button" at bounding box center [18, 380] width 29 height 29
click at [79, 381] on button "button" at bounding box center [83, 380] width 29 height 29
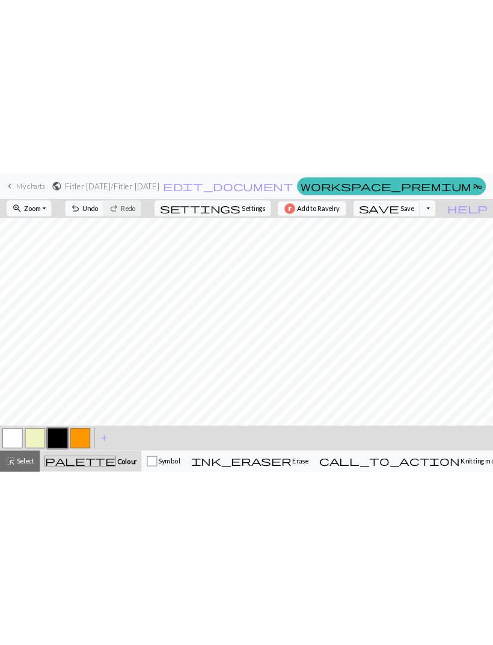
scroll to position [0, 0]
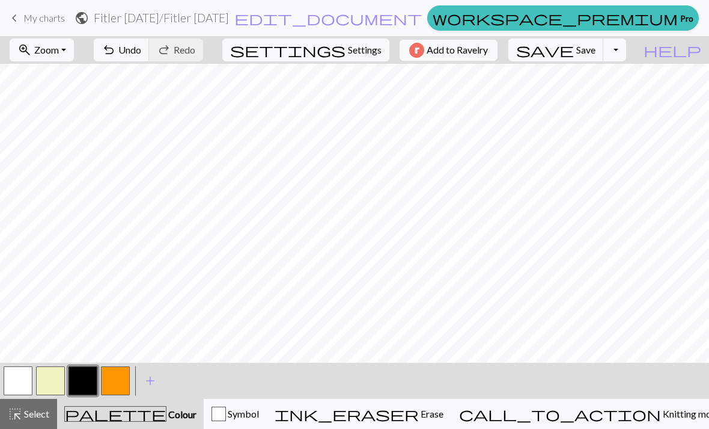
click at [19, 385] on button "button" at bounding box center [18, 380] width 29 height 29
click at [85, 374] on button "button" at bounding box center [83, 380] width 29 height 29
click at [22, 384] on button "button" at bounding box center [18, 380] width 29 height 29
click at [87, 379] on button "button" at bounding box center [83, 380] width 29 height 29
click at [31, 378] on button "button" at bounding box center [18, 380] width 29 height 29
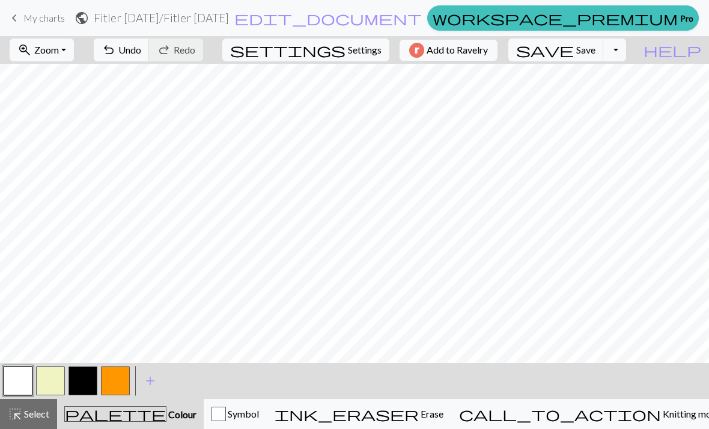
click at [89, 379] on button "button" at bounding box center [83, 380] width 29 height 29
click at [28, 384] on button "button" at bounding box center [18, 380] width 29 height 29
click at [87, 378] on button "button" at bounding box center [83, 380] width 29 height 29
click at [25, 379] on button "button" at bounding box center [18, 380] width 29 height 29
click at [87, 384] on button "button" at bounding box center [83, 380] width 29 height 29
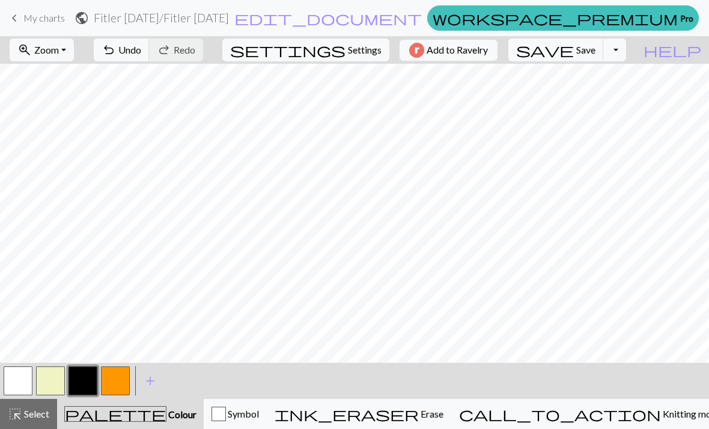
click at [22, 377] on button "button" at bounding box center [18, 380] width 29 height 29
click at [84, 378] on button "button" at bounding box center [83, 380] width 29 height 29
click at [30, 379] on button "button" at bounding box center [18, 380] width 29 height 29
click at [91, 379] on button "button" at bounding box center [83, 380] width 29 height 29
click at [25, 380] on button "button" at bounding box center [18, 380] width 29 height 29
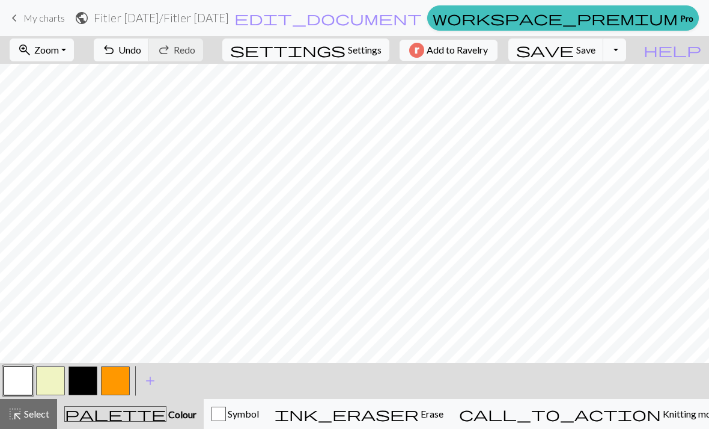
click at [30, 381] on button "button" at bounding box center [18, 380] width 29 height 29
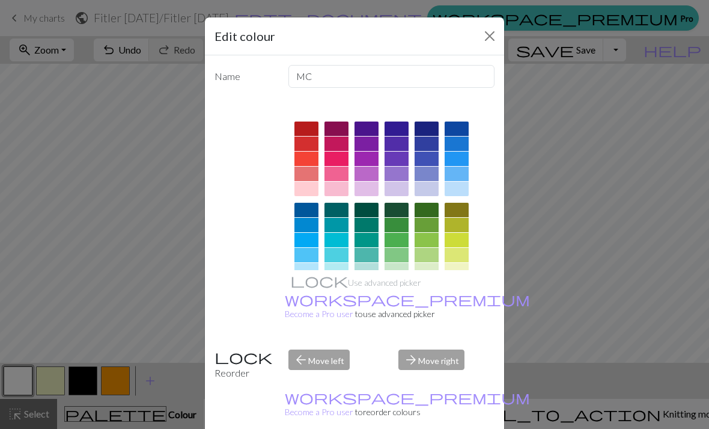
click at [484, 34] on button "Close" at bounding box center [489, 35] width 19 height 19
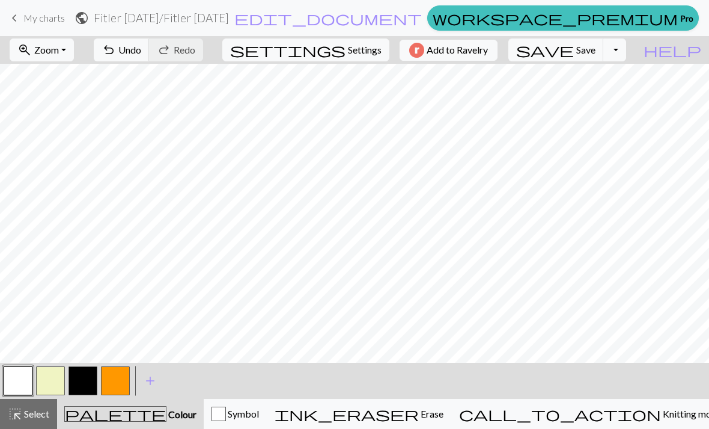
click at [87, 381] on button "button" at bounding box center [83, 380] width 29 height 29
click at [23, 388] on button "button" at bounding box center [18, 380] width 29 height 29
click at [79, 383] on button "button" at bounding box center [83, 380] width 29 height 29
click at [22, 379] on button "button" at bounding box center [18, 380] width 29 height 29
click at [81, 378] on button "button" at bounding box center [83, 380] width 29 height 29
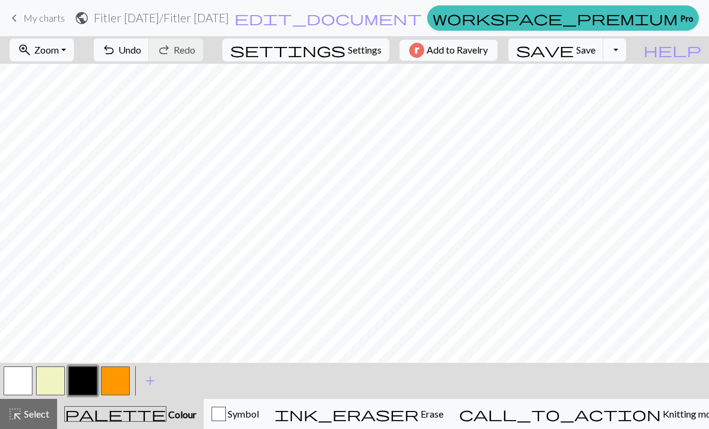
click at [21, 386] on button "button" at bounding box center [18, 380] width 29 height 29
click at [85, 375] on button "button" at bounding box center [83, 380] width 29 height 29
click at [21, 382] on button "button" at bounding box center [18, 380] width 29 height 29
click at [88, 373] on button "button" at bounding box center [83, 380] width 29 height 29
click at [18, 380] on button "button" at bounding box center [18, 380] width 29 height 29
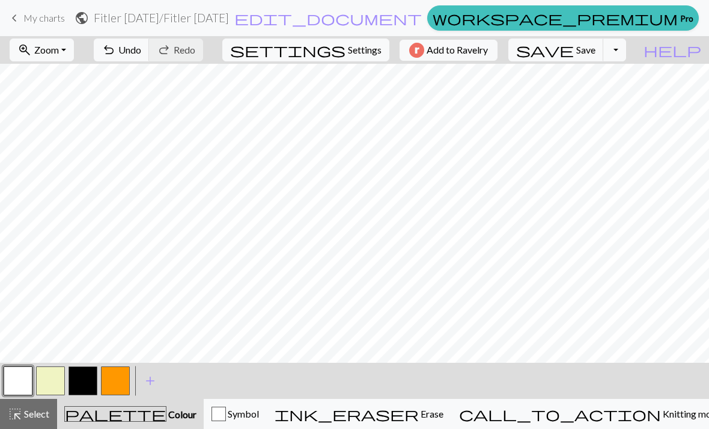
click at [85, 384] on button "button" at bounding box center [83, 380] width 29 height 29
click at [26, 380] on button "button" at bounding box center [18, 380] width 29 height 29
click at [91, 377] on button "button" at bounding box center [83, 380] width 29 height 29
click at [596, 52] on span "Save" at bounding box center [585, 49] width 19 height 11
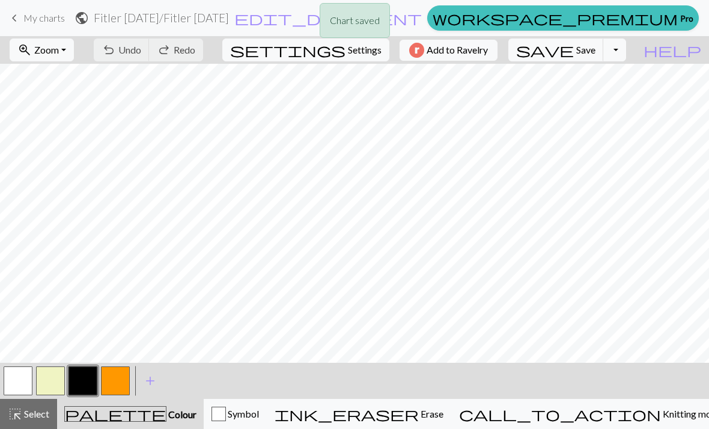
click at [596, 49] on span "Save" at bounding box center [585, 49] width 19 height 11
click at [596, 52] on span "Save" at bounding box center [585, 49] width 19 height 11
click at [596, 54] on span "Save" at bounding box center [585, 49] width 19 height 11
click at [346, 57] on button "settings Settings" at bounding box center [305, 49] width 167 height 23
select select "aran"
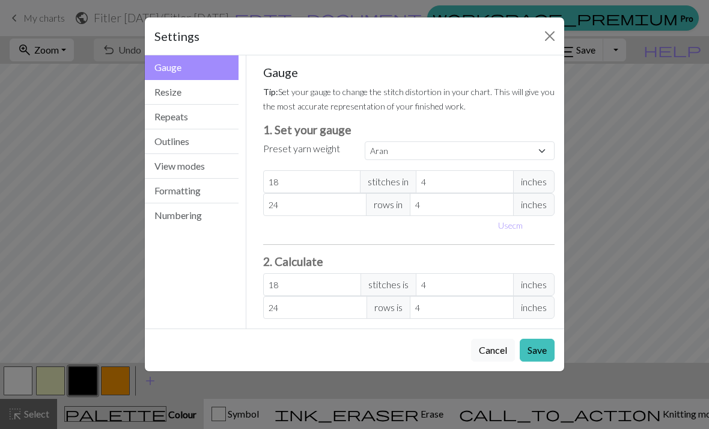
click at [185, 95] on button "Resize" at bounding box center [192, 92] width 94 height 25
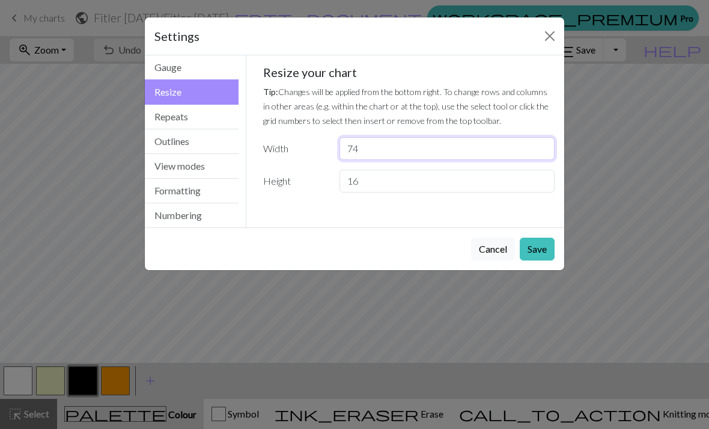
click at [382, 148] on input "74" at bounding box center [447, 148] width 215 height 23
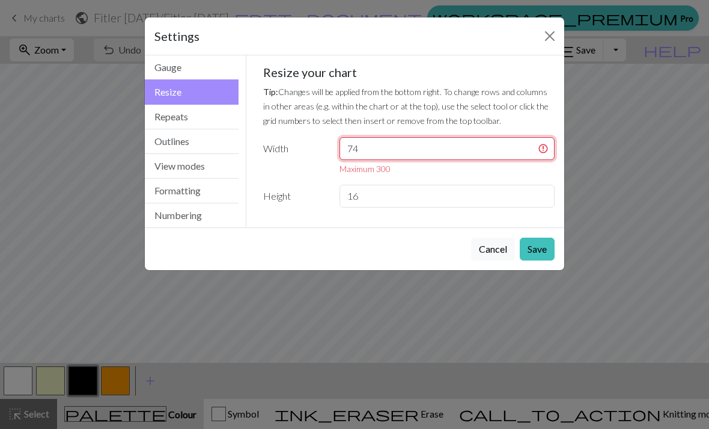
type input "7"
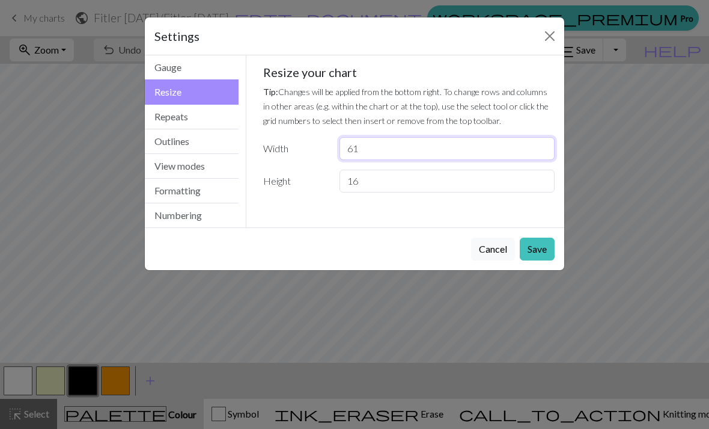
type input "61"
click at [532, 253] on button "Save" at bounding box center [537, 248] width 35 height 23
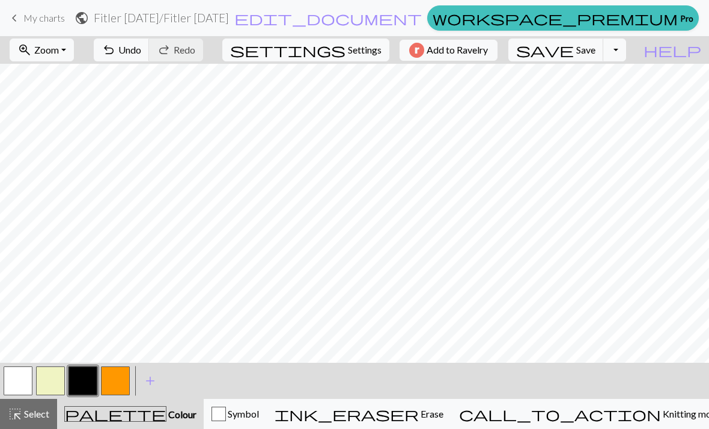
click at [532, 252] on div "Settings Resize Gauge Resize Repeats Outlines View modes Formatting Numbering G…" at bounding box center [354, 214] width 709 height 429
click at [596, 53] on span "Save" at bounding box center [585, 49] width 19 height 11
